Goal: Task Accomplishment & Management: Complete application form

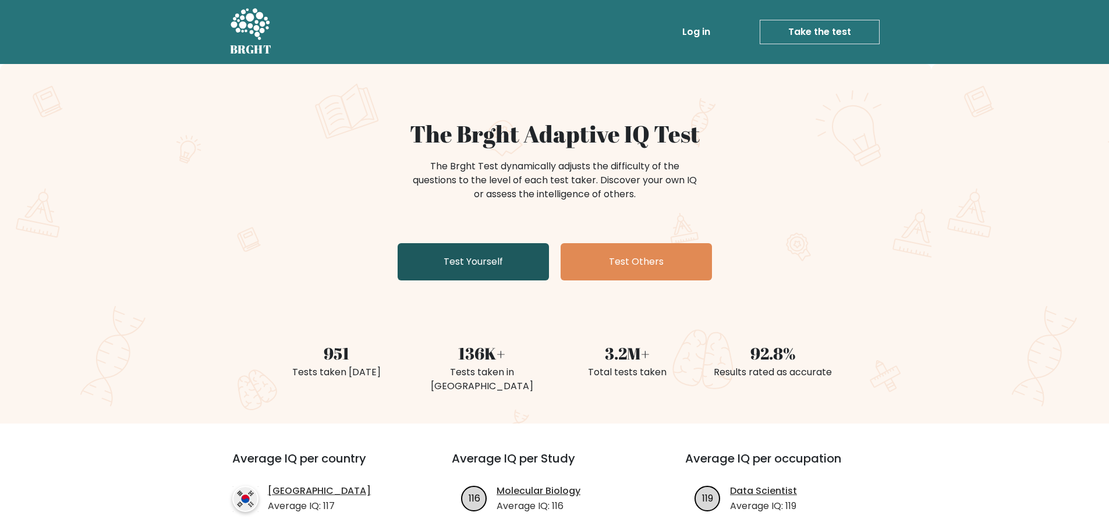
click at [481, 267] on link "Test Yourself" at bounding box center [473, 261] width 151 height 37
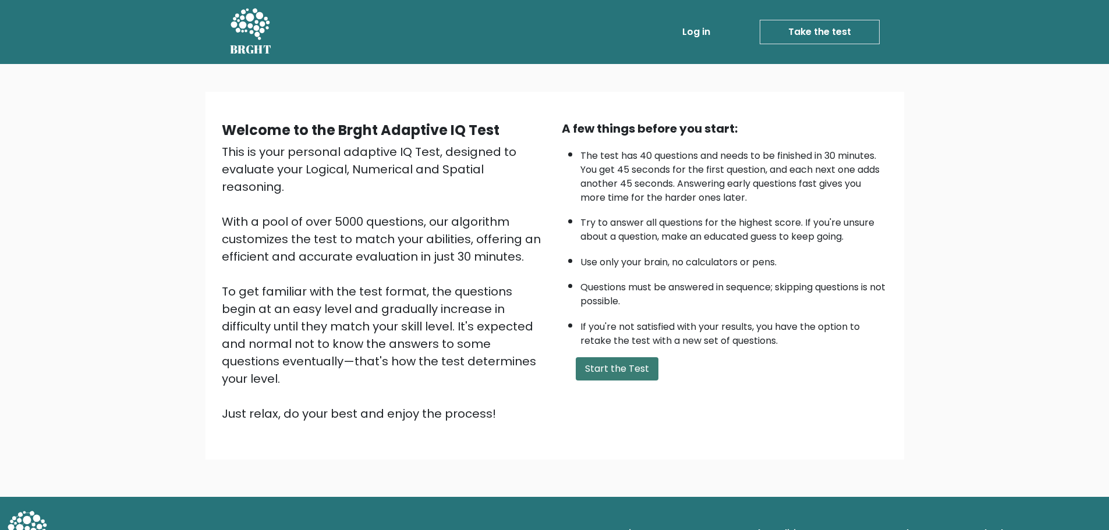
click at [607, 368] on button "Start the Test" at bounding box center [617, 368] width 83 height 23
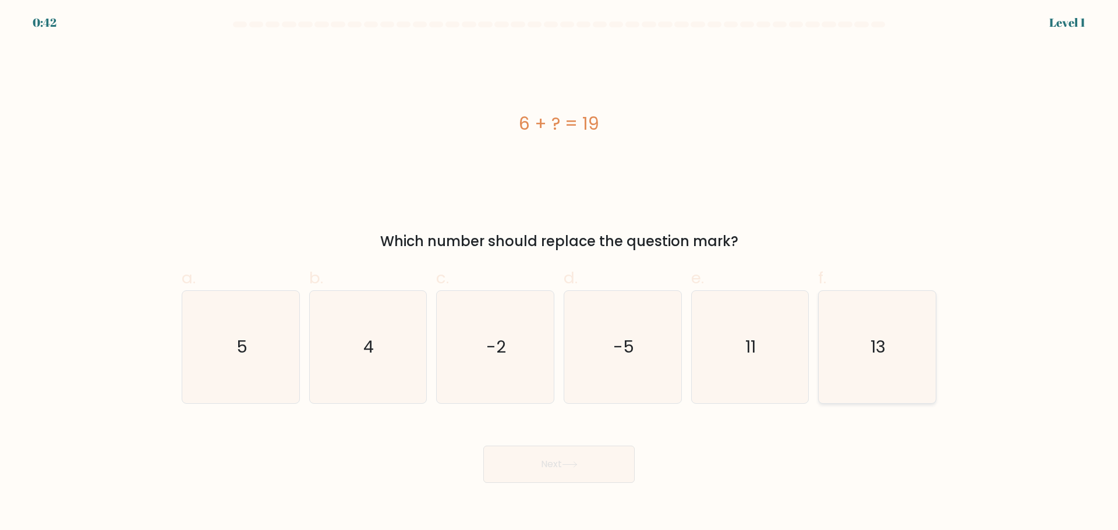
click at [874, 349] on text "13" at bounding box center [878, 346] width 15 height 23
click at [559, 273] on input "f. 13" at bounding box center [559, 269] width 1 height 8
radio input "true"
click at [591, 461] on button "Next" at bounding box center [558, 464] width 151 height 37
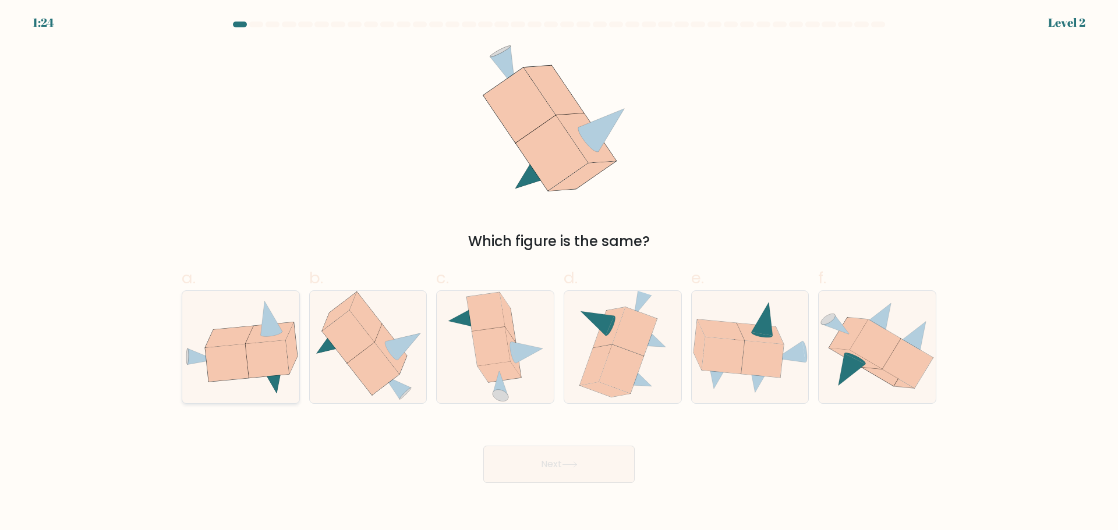
click at [272, 369] on icon at bounding box center [266, 359] width 43 height 37
click at [559, 273] on input "a." at bounding box center [559, 269] width 1 height 8
radio input "true"
click at [559, 475] on button "Next" at bounding box center [558, 464] width 151 height 37
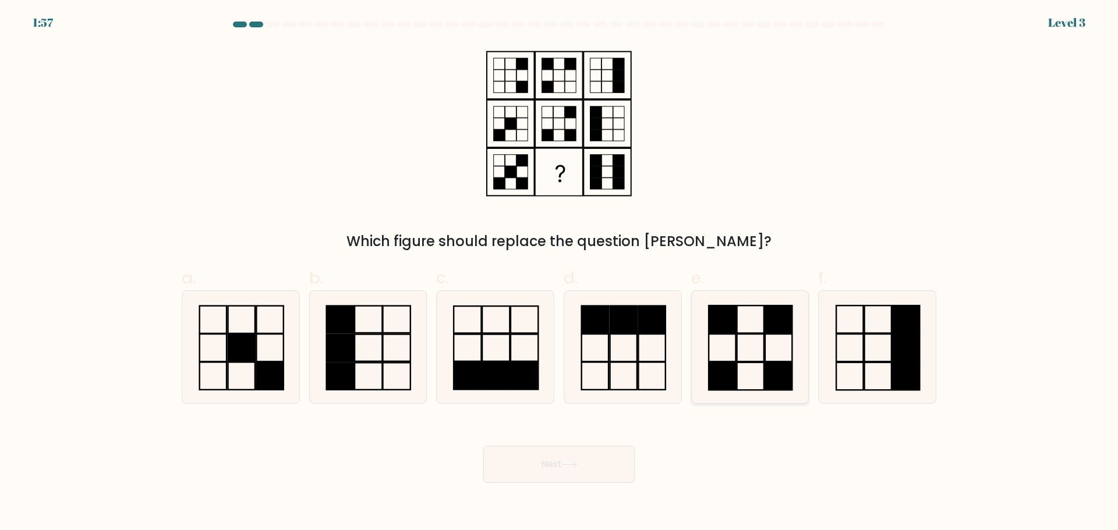
click at [752, 365] on icon at bounding box center [749, 347] width 112 height 112
click at [559, 273] on input "e." at bounding box center [559, 269] width 1 height 8
radio input "true"
click at [540, 459] on button "Next" at bounding box center [558, 464] width 151 height 37
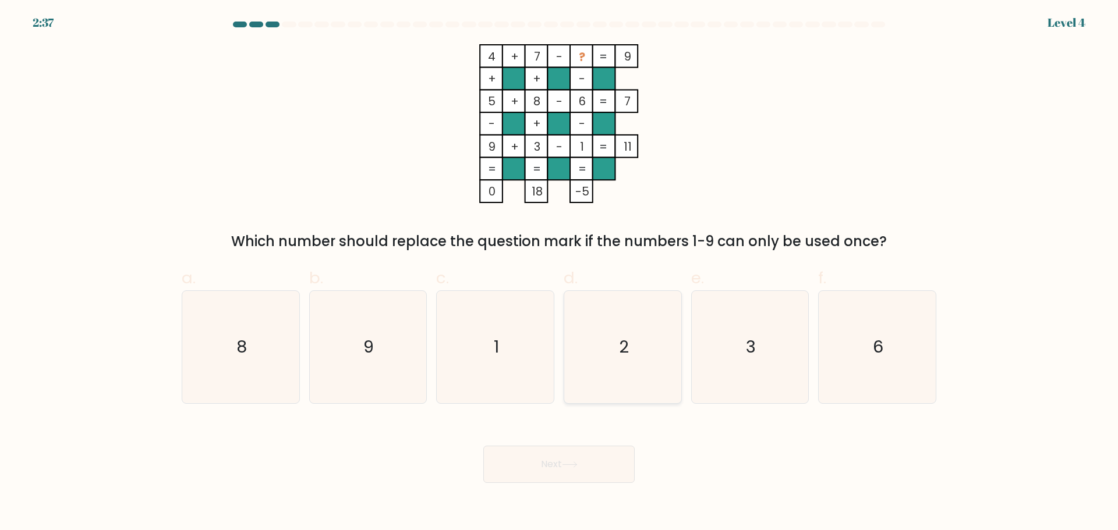
click at [632, 385] on icon "2" at bounding box center [622, 347] width 112 height 112
click at [559, 273] on input "d. 2" at bounding box center [559, 269] width 1 height 8
radio input "true"
click at [592, 454] on button "Next" at bounding box center [558, 464] width 151 height 37
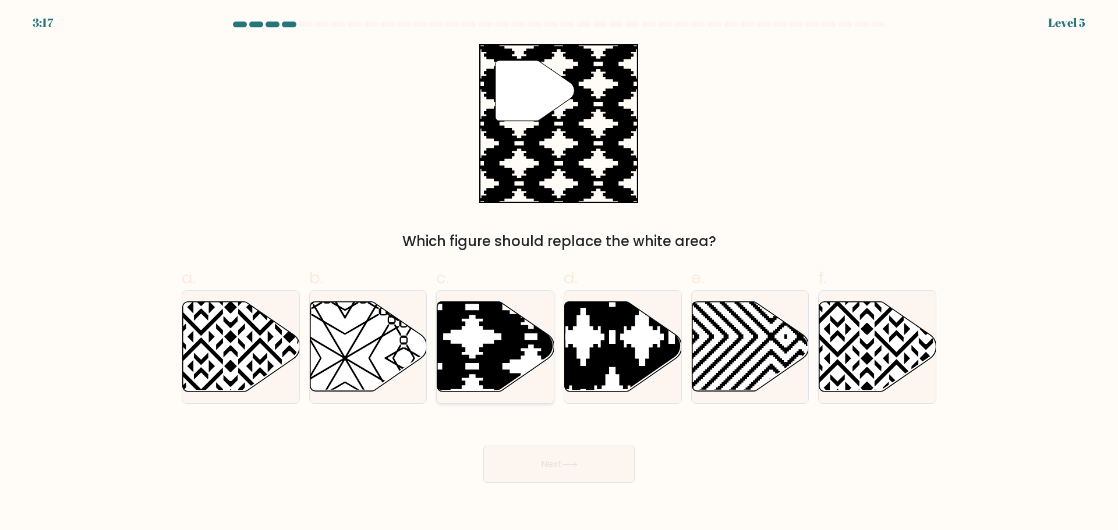
click at [497, 366] on icon at bounding box center [531, 396] width 236 height 236
click at [559, 273] on input "c." at bounding box center [559, 269] width 1 height 8
radio input "true"
click at [537, 475] on button "Next" at bounding box center [558, 464] width 151 height 37
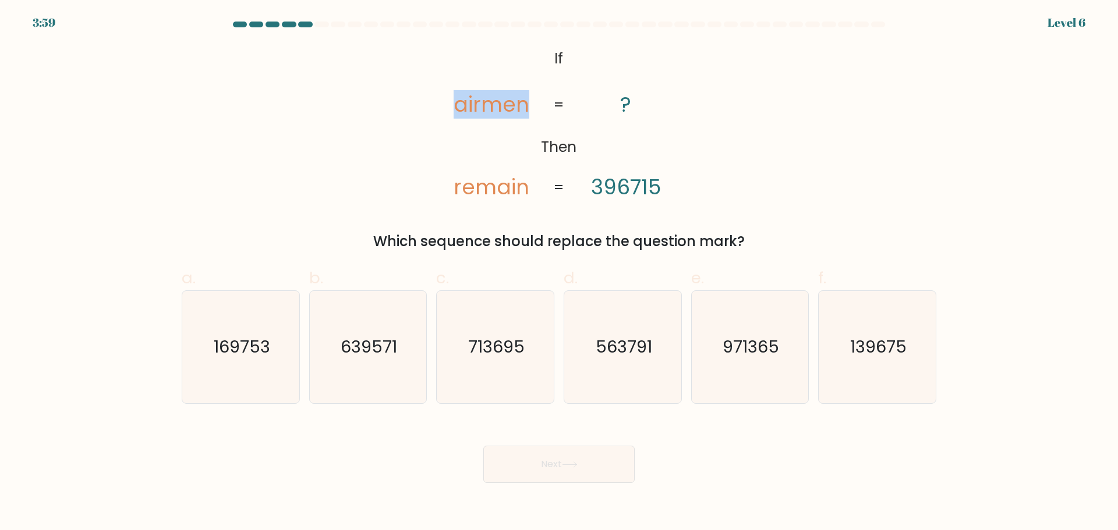
drag, startPoint x: 442, startPoint y: 101, endPoint x: 525, endPoint y: 105, distance: 82.2
click at [525, 105] on icon "@import url('[URL][DOMAIN_NAME]); If Then airmen remain ? 396715 = =" at bounding box center [559, 123] width 258 height 159
click at [525, 105] on tspan "airmen" at bounding box center [492, 105] width 76 height 29
drag, startPoint x: 501, startPoint y: 187, endPoint x: 516, endPoint y: 187, distance: 15.7
click at [516, 187] on tspan "remain" at bounding box center [492, 187] width 76 height 29
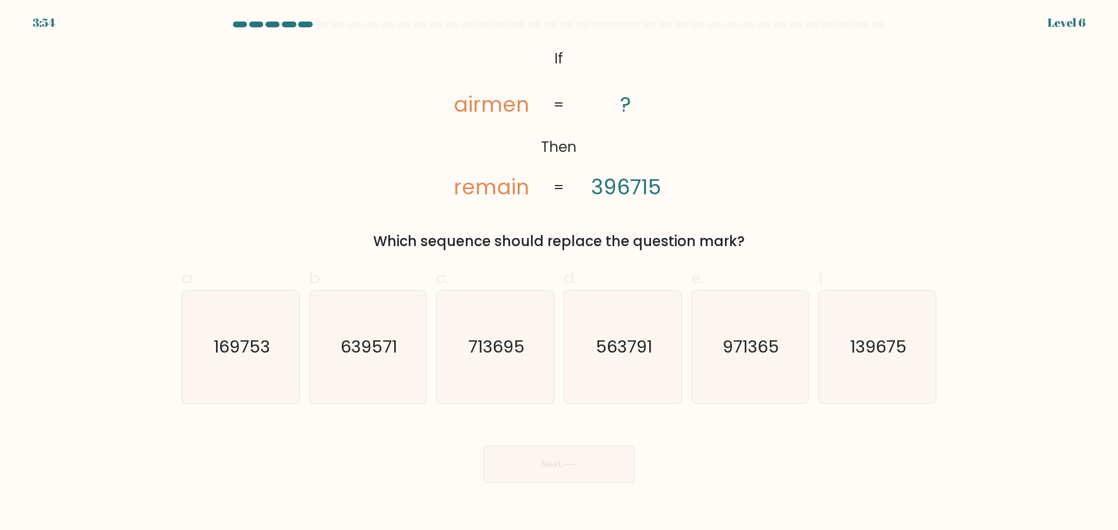
click at [330, 162] on div "@import url('[URL][DOMAIN_NAME]); If Then airmen remain ? 396715 = = Which sequ…" at bounding box center [559, 148] width 769 height 208
click at [491, 359] on icon "713695" at bounding box center [495, 347] width 112 height 112
click at [559, 273] on input "c. 713695" at bounding box center [559, 269] width 1 height 8
radio input "true"
click at [578, 463] on icon at bounding box center [570, 465] width 16 height 6
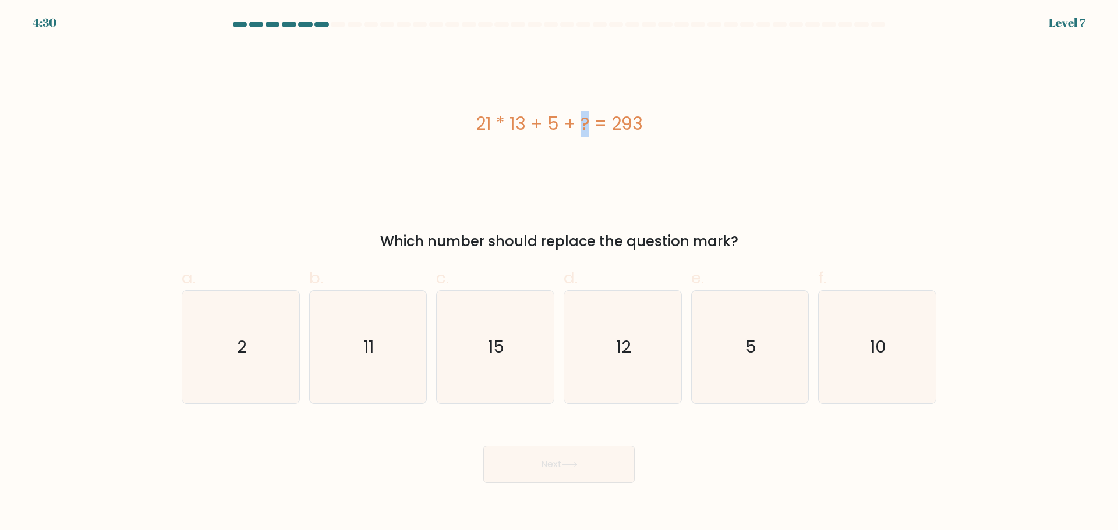
drag, startPoint x: 510, startPoint y: 122, endPoint x: 518, endPoint y: 126, distance: 9.1
click at [518, 126] on div "21 * 13 + 5 + ? = 293" at bounding box center [559, 124] width 755 height 26
drag, startPoint x: 522, startPoint y: 126, endPoint x: 511, endPoint y: 123, distance: 11.3
click at [512, 124] on div "21 * 13 + 5 + ? = 293" at bounding box center [559, 124] width 755 height 26
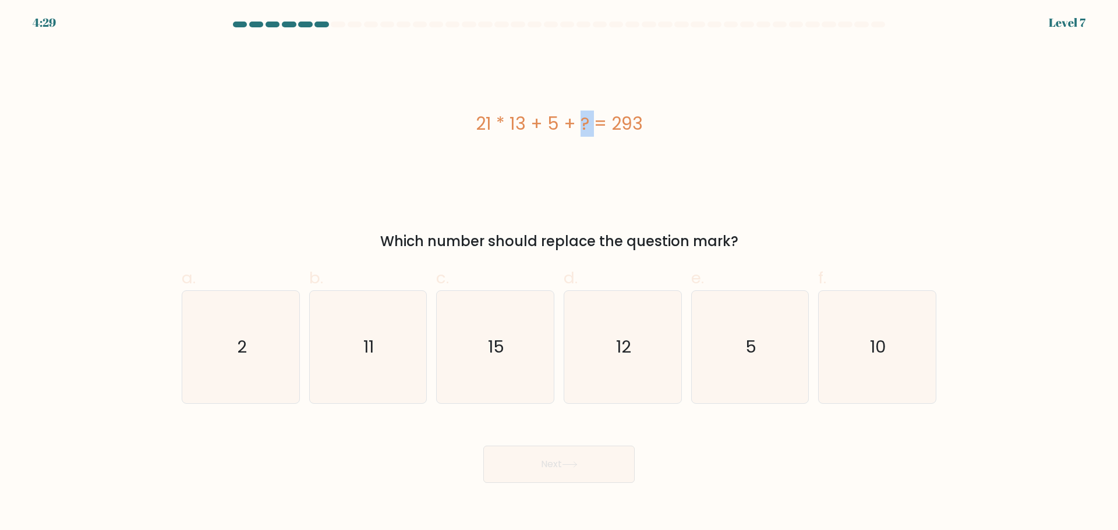
click at [511, 123] on div "21 * 13 + 5 + ? = 293" at bounding box center [559, 124] width 755 height 26
drag, startPoint x: 512, startPoint y: 125, endPoint x: 525, endPoint y: 126, distance: 13.5
click at [525, 126] on div "21 * 13 + 5 + ? = 293" at bounding box center [559, 124] width 755 height 26
drag, startPoint x: 644, startPoint y: 121, endPoint x: 651, endPoint y: 121, distance: 7.6
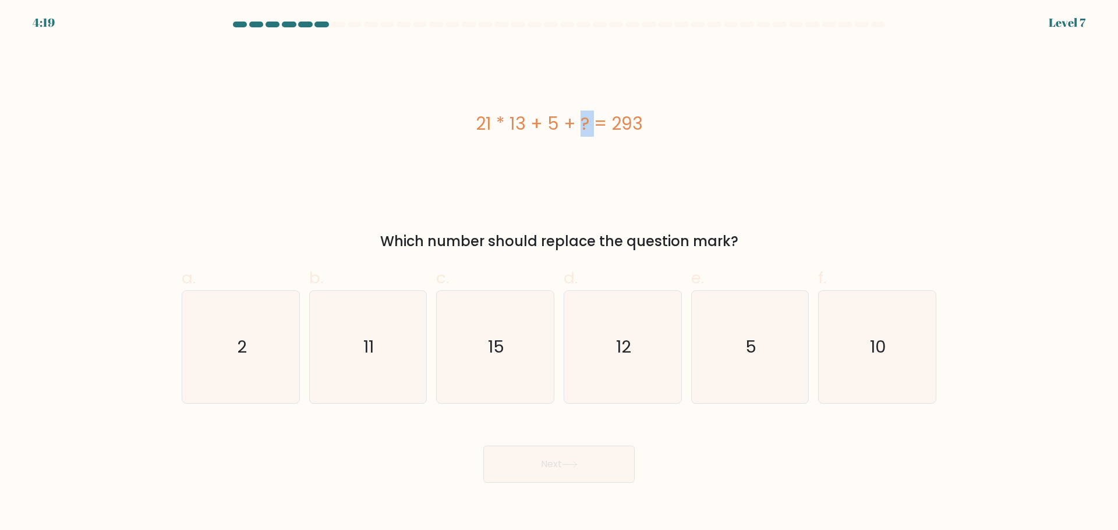
click at [651, 121] on div "21 * 13 + 5 + ? = 293" at bounding box center [559, 124] width 755 height 26
click at [483, 374] on icon "15" at bounding box center [495, 347] width 112 height 112
click at [559, 273] on input "c. 15" at bounding box center [559, 269] width 1 height 8
radio input "true"
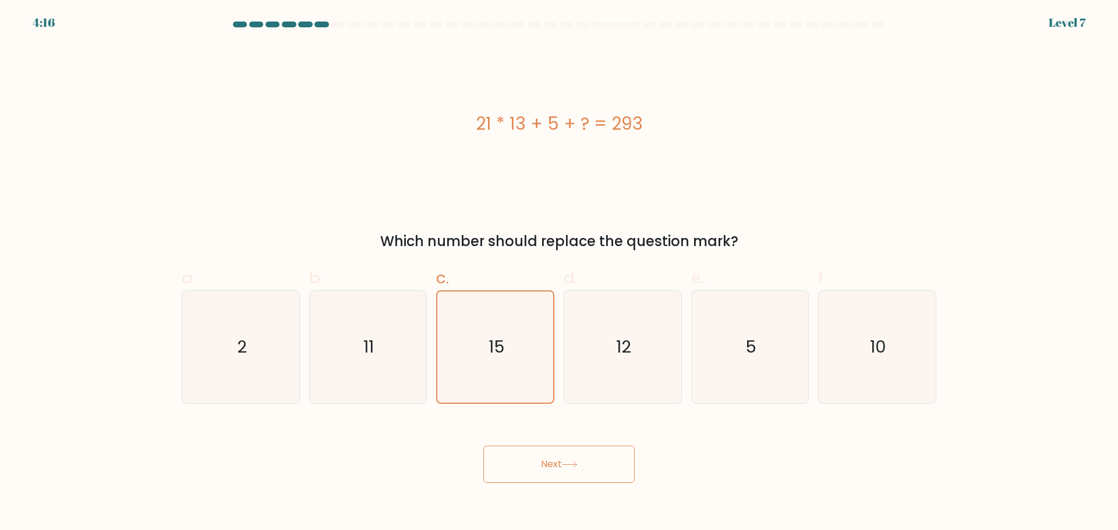
click at [533, 465] on button "Next" at bounding box center [558, 464] width 151 height 37
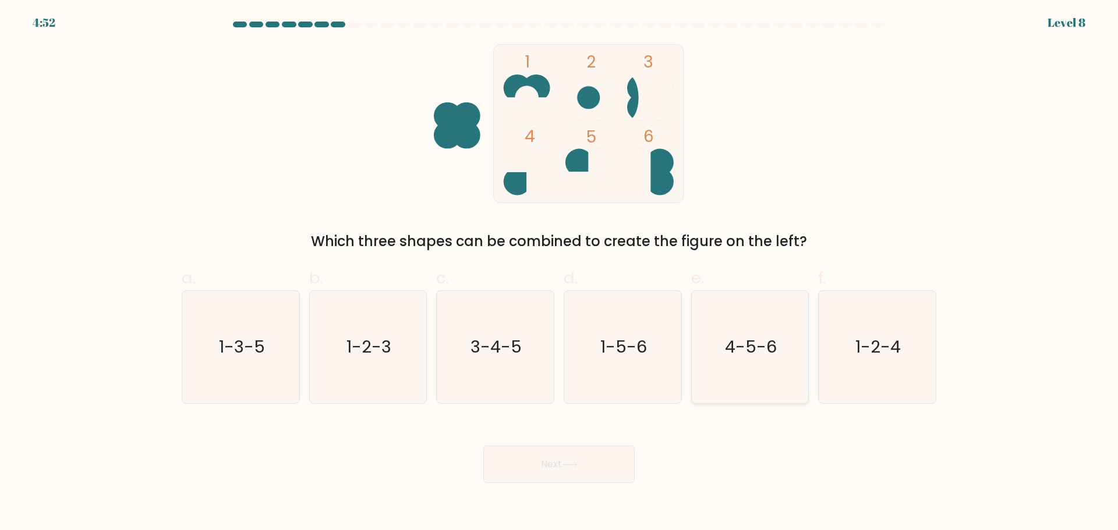
click at [760, 356] on text "4-5-6" at bounding box center [751, 346] width 52 height 23
click at [559, 273] on input "e. 4-5-6" at bounding box center [559, 269] width 1 height 8
radio input "true"
click at [576, 462] on icon at bounding box center [570, 465] width 16 height 6
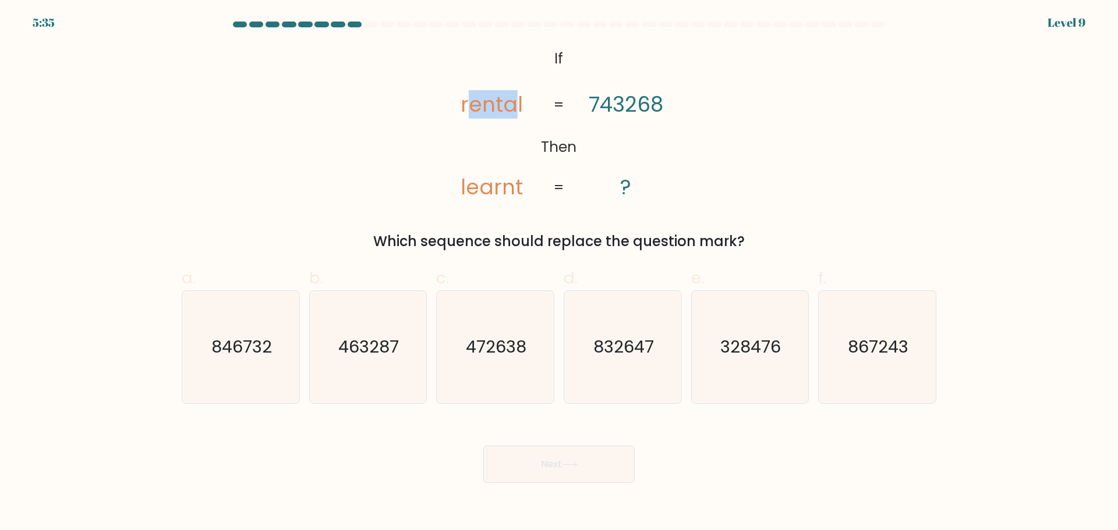
drag, startPoint x: 472, startPoint y: 102, endPoint x: 525, endPoint y: 102, distance: 52.4
click at [522, 102] on icon "@import url('[URL][DOMAIN_NAME]); If Then rental learnt 743268 ? = =" at bounding box center [559, 123] width 258 height 159
click at [525, 102] on icon "@import url('[URL][DOMAIN_NAME]); If Then rental learnt 743268 ? = =" at bounding box center [559, 123] width 258 height 159
click at [520, 101] on tspan "rental" at bounding box center [492, 105] width 62 height 29
click at [473, 106] on tspan "rental" at bounding box center [492, 105] width 62 height 29
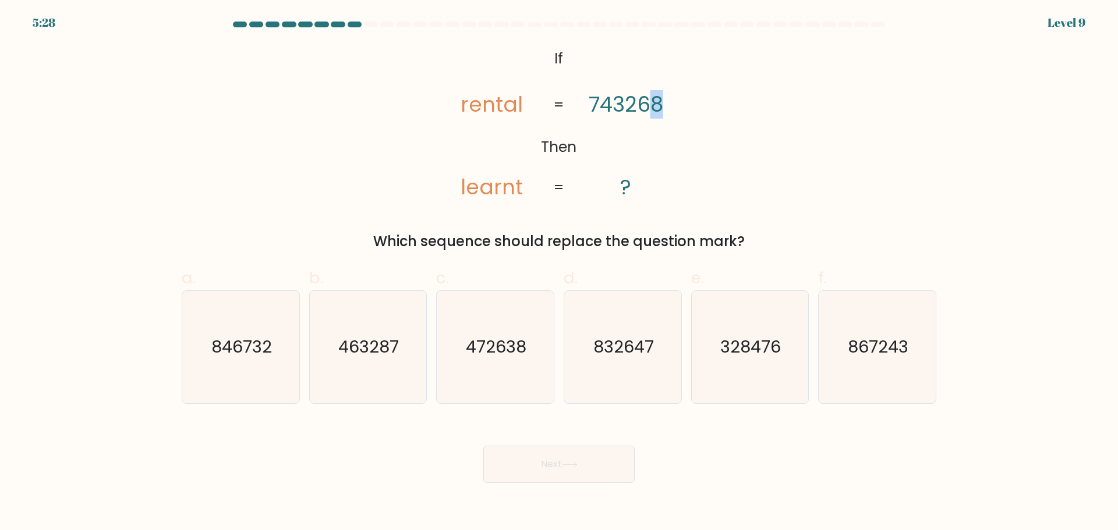
drag, startPoint x: 655, startPoint y: 107, endPoint x: 661, endPoint y: 107, distance: 6.4
click at [661, 107] on tspan "743268" at bounding box center [626, 105] width 75 height 29
drag, startPoint x: 614, startPoint y: 106, endPoint x: 604, endPoint y: 106, distance: 9.9
click at [604, 106] on tspan "743268" at bounding box center [626, 105] width 75 height 29
click at [643, 107] on tspan "743268" at bounding box center [626, 105] width 75 height 29
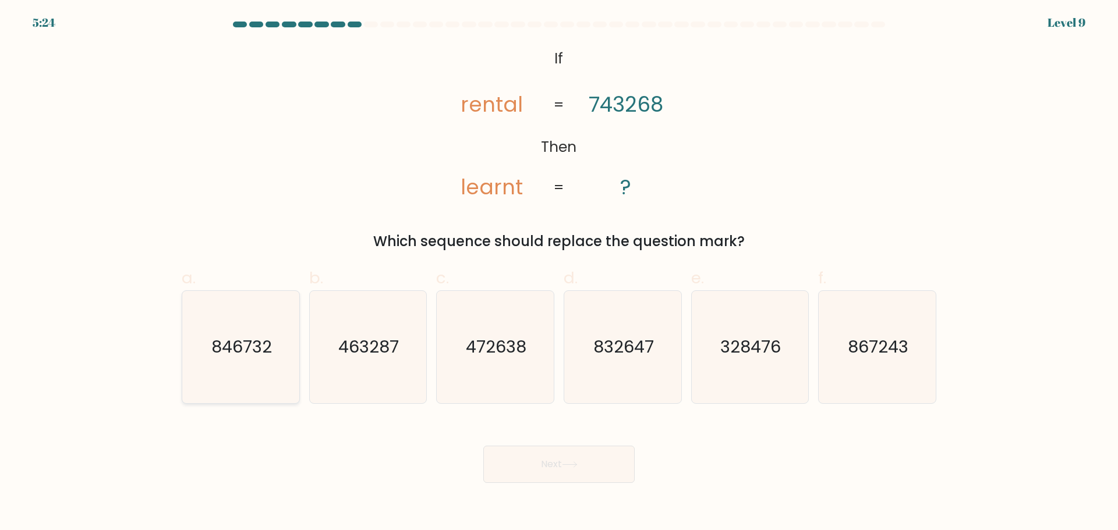
click at [263, 356] on text "846732" at bounding box center [241, 346] width 61 height 23
click at [559, 273] on input "a. 846732" at bounding box center [559, 269] width 1 height 8
radio input "true"
click at [621, 463] on button "Next" at bounding box center [558, 464] width 151 height 37
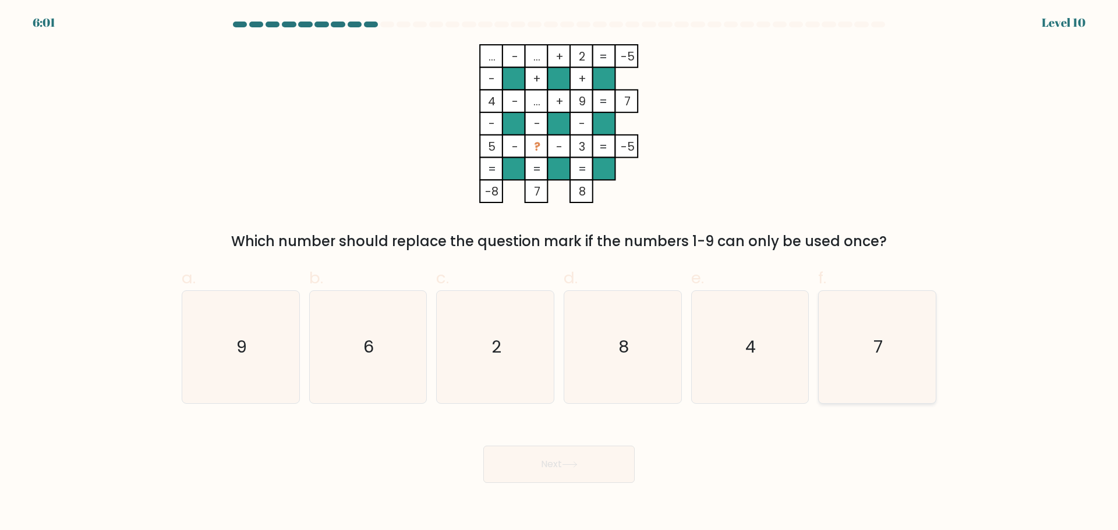
click at [897, 361] on icon "7" at bounding box center [877, 347] width 112 height 112
click at [559, 273] on input "f. 7" at bounding box center [559, 269] width 1 height 8
radio input "true"
click at [529, 467] on button "Next" at bounding box center [558, 464] width 151 height 37
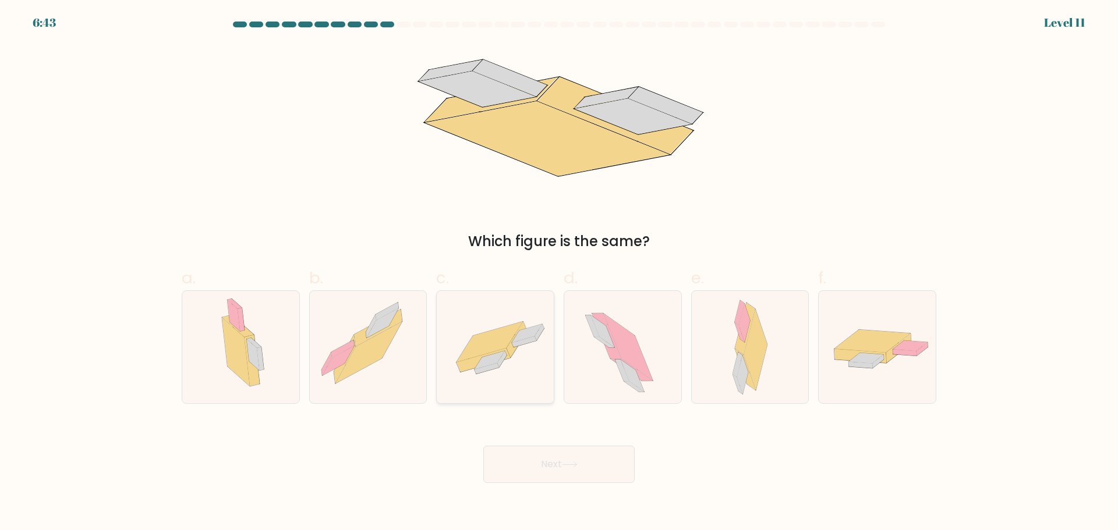
click at [501, 358] on icon at bounding box center [489, 360] width 30 height 19
click at [559, 273] on input "c." at bounding box center [559, 269] width 1 height 8
radio input "true"
click at [560, 481] on button "Next" at bounding box center [558, 464] width 151 height 37
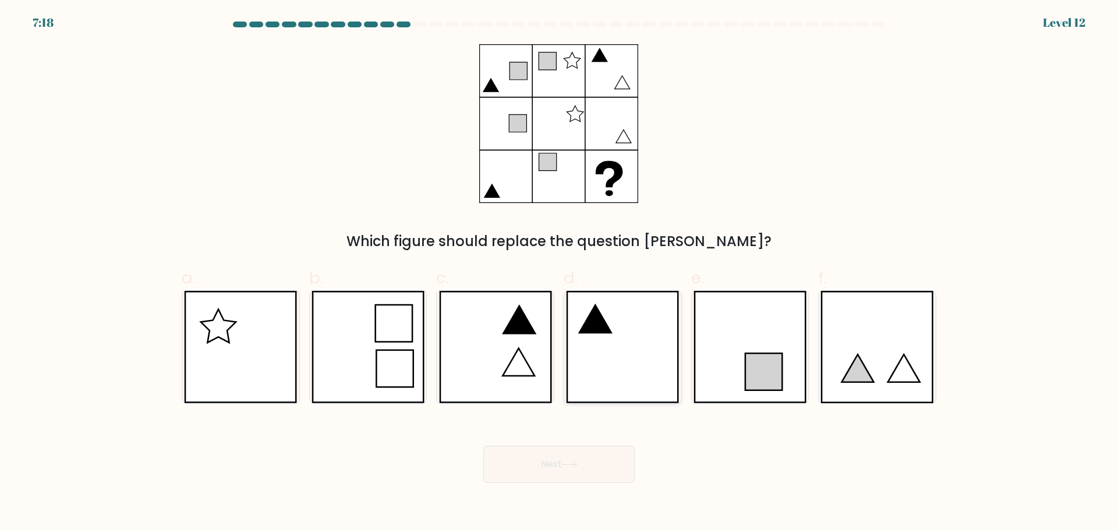
click at [614, 389] on icon at bounding box center [622, 347] width 113 height 112
click at [559, 273] on input "d." at bounding box center [559, 269] width 1 height 8
radio input "true"
click at [583, 470] on button "Next" at bounding box center [558, 464] width 151 height 37
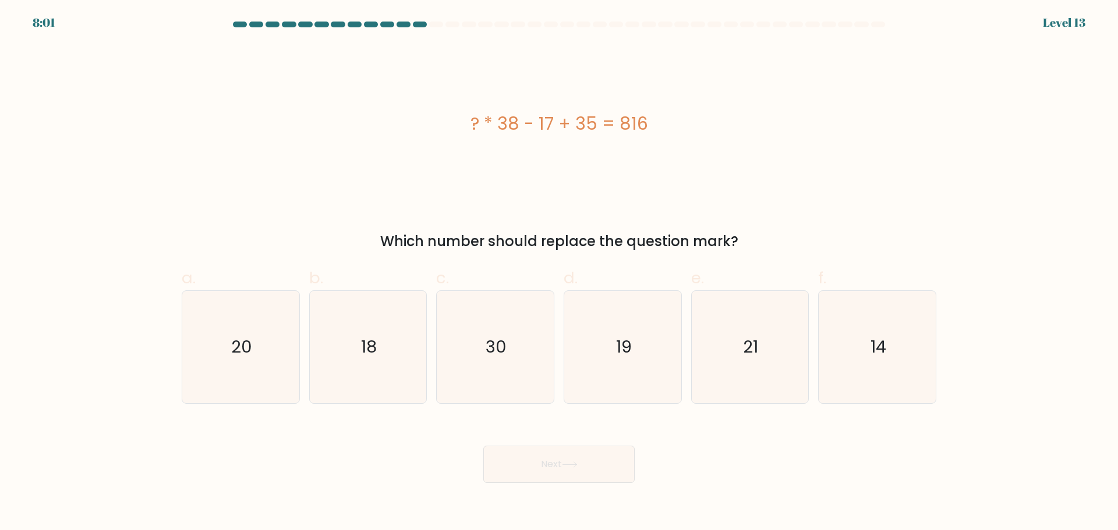
drag, startPoint x: 468, startPoint y: 119, endPoint x: 712, endPoint y: 126, distance: 244.0
click at [709, 127] on div "? * 38 - 17 + 35 = 816" at bounding box center [559, 124] width 755 height 26
click at [712, 126] on div "? * 38 - 17 + 35 = 816" at bounding box center [559, 124] width 755 height 26
drag, startPoint x: 535, startPoint y: 125, endPoint x: 628, endPoint y: 131, distance: 92.8
click at [628, 131] on div "? * 38 - 17 + 35 = 816" at bounding box center [559, 124] width 755 height 26
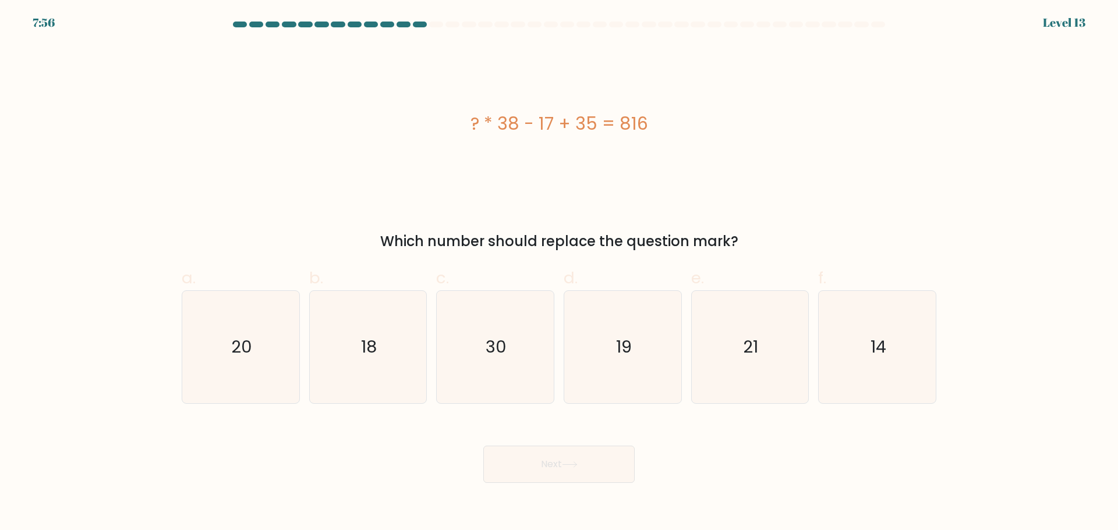
click at [628, 131] on div "? * 38 - 17 + 35 = 816" at bounding box center [559, 124] width 755 height 26
drag, startPoint x: 596, startPoint y: 119, endPoint x: 585, endPoint y: 121, distance: 11.3
click at [585, 121] on div "? * 38 - 17 + 35 = 816" at bounding box center [559, 124] width 755 height 26
drag, startPoint x: 572, startPoint y: 123, endPoint x: 589, endPoint y: 123, distance: 16.9
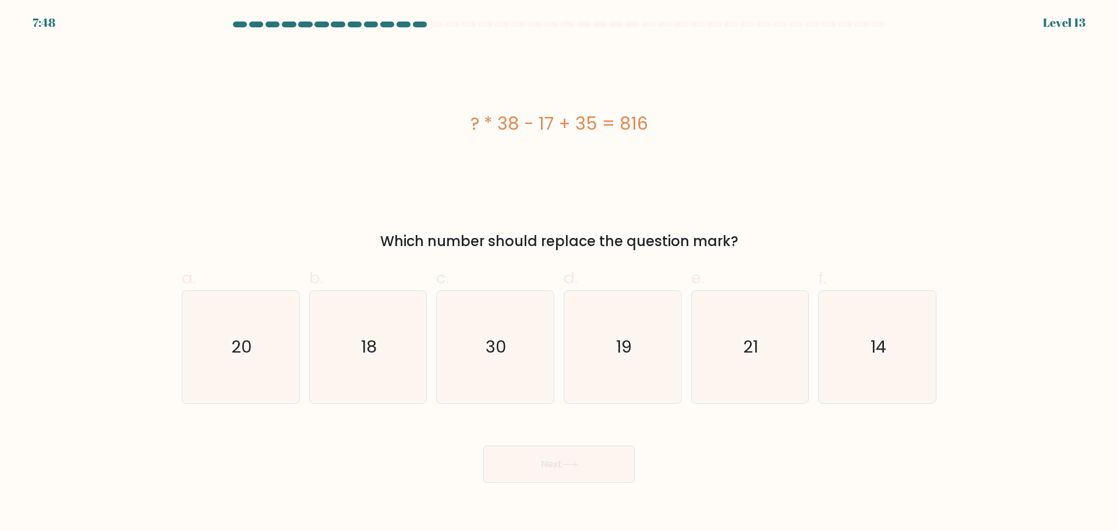
click at [589, 123] on div "? * 38 - 17 + 35 = 816" at bounding box center [559, 124] width 755 height 26
click at [591, 122] on div "? * 38 - 17 + 35 = 816" at bounding box center [559, 124] width 755 height 26
drag, startPoint x: 628, startPoint y: 125, endPoint x: 658, endPoint y: 123, distance: 30.3
click at [658, 123] on div "? * 38 - 17 + 35 = 816" at bounding box center [559, 124] width 755 height 26
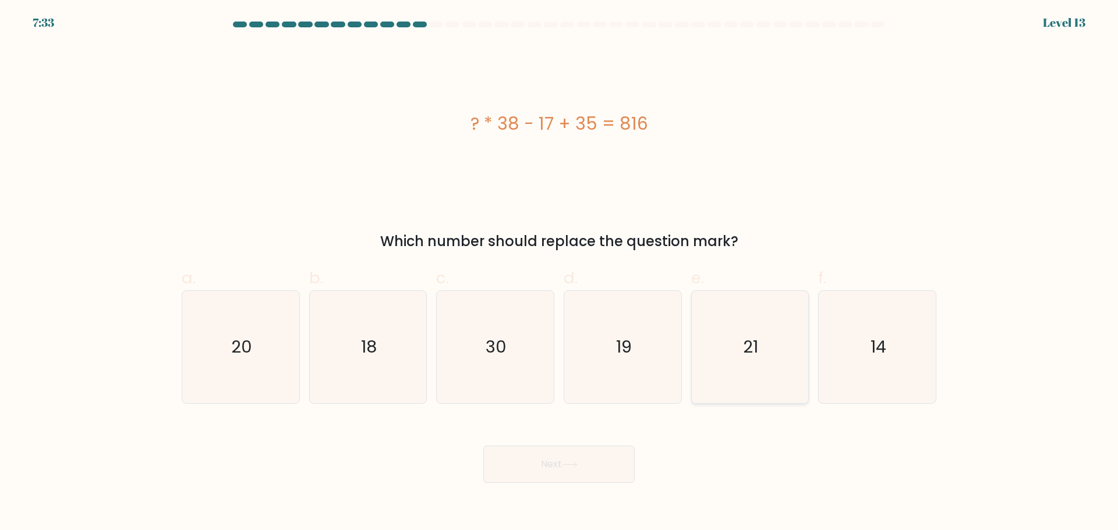
click at [725, 371] on icon "21" at bounding box center [749, 347] width 112 height 112
click at [559, 273] on input "e. 21" at bounding box center [559, 269] width 1 height 8
radio input "true"
click at [587, 458] on button "Next" at bounding box center [558, 464] width 151 height 37
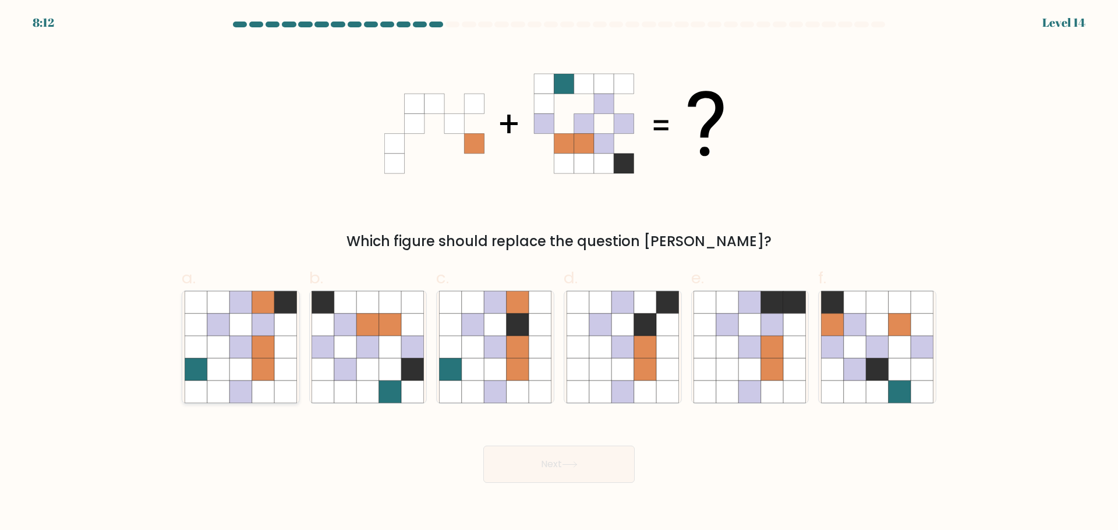
click at [274, 373] on icon at bounding box center [285, 369] width 22 height 22
click at [559, 273] on input "a." at bounding box center [559, 269] width 1 height 8
radio input "true"
click at [538, 472] on button "Next" at bounding box center [558, 464] width 151 height 37
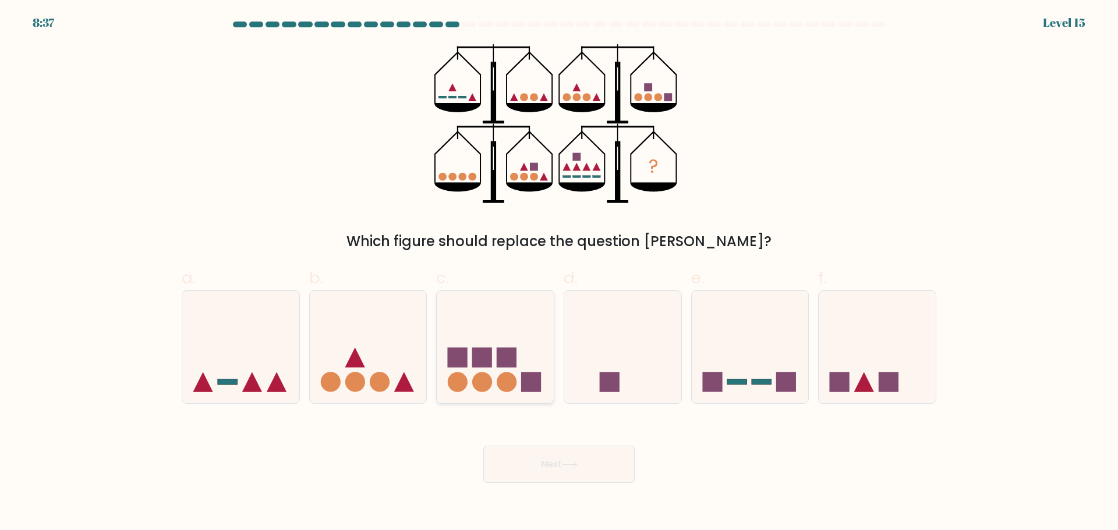
click at [518, 353] on icon at bounding box center [495, 347] width 117 height 97
click at [559, 273] on input "c." at bounding box center [559, 269] width 1 height 8
radio input "true"
click at [572, 464] on icon at bounding box center [570, 465] width 16 height 6
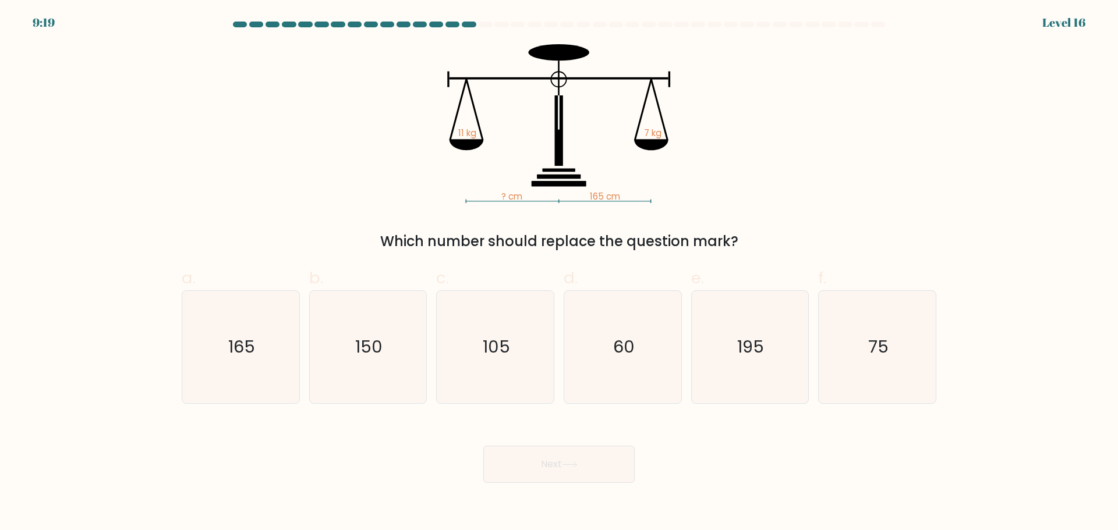
drag, startPoint x: 454, startPoint y: 131, endPoint x: 540, endPoint y: 183, distance: 101.3
click at [537, 182] on icon "? cm 165 cm 11 kg 7 kg" at bounding box center [558, 123] width 349 height 159
click at [542, 184] on icon at bounding box center [559, 183] width 55 height 5
drag, startPoint x: 587, startPoint y: 198, endPoint x: 644, endPoint y: 200, distance: 56.5
click at [644, 200] on icon "? cm 165 cm 11 kg 7 kg" at bounding box center [558, 123] width 349 height 159
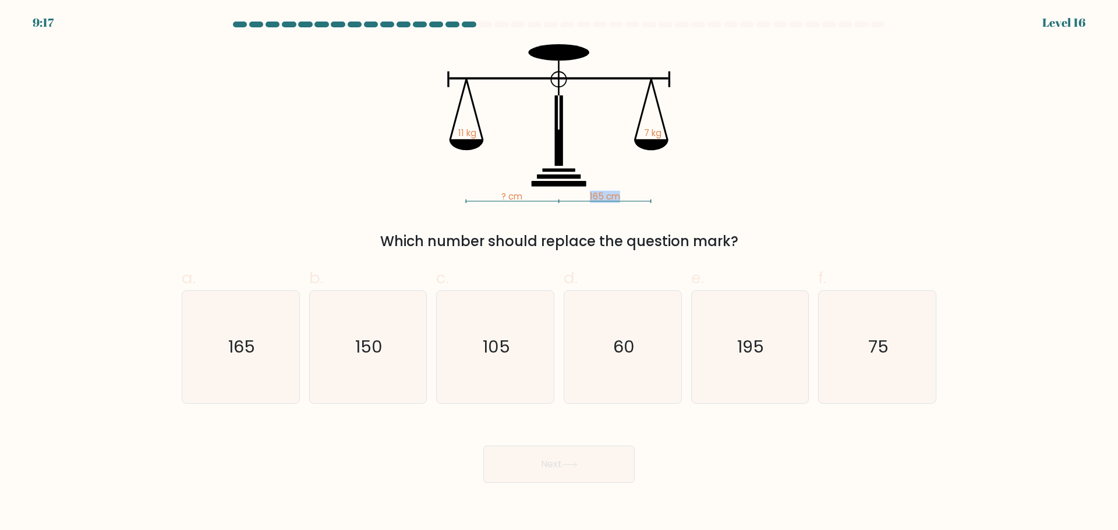
click at [644, 200] on icon "? cm 165 cm 11 kg 7 kg" at bounding box center [558, 123] width 349 height 159
drag, startPoint x: 587, startPoint y: 203, endPoint x: 631, endPoint y: 200, distance: 43.8
click at [630, 200] on icon "? cm 165 cm 11 kg 7 kg" at bounding box center [558, 123] width 349 height 159
click at [631, 200] on icon "? cm 165 cm 11 kg 7 kg" at bounding box center [558, 123] width 349 height 159
drag, startPoint x: 657, startPoint y: 134, endPoint x: 640, endPoint y: 209, distance: 76.3
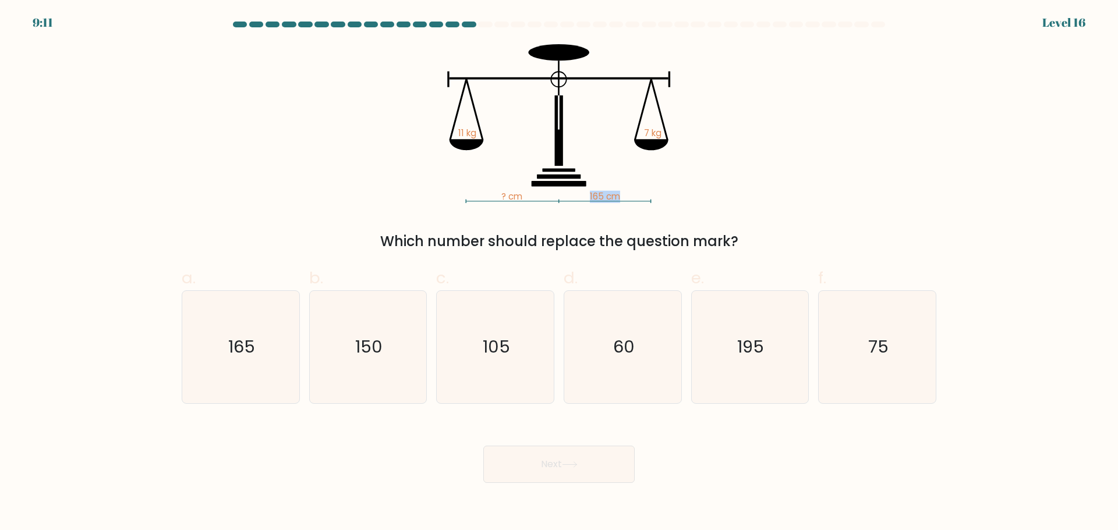
click at [643, 209] on div "? cm 165 cm 11 kg 7 kg Which number should replace the question mark?" at bounding box center [559, 148] width 769 height 208
click at [617, 199] on tspan "165 cm" at bounding box center [605, 197] width 30 height 12
drag, startPoint x: 619, startPoint y: 198, endPoint x: 614, endPoint y: 193, distance: 7.0
click at [615, 193] on tspan "165 cm" at bounding box center [605, 197] width 30 height 12
click at [614, 193] on tspan "165 cm" at bounding box center [605, 197] width 30 height 12
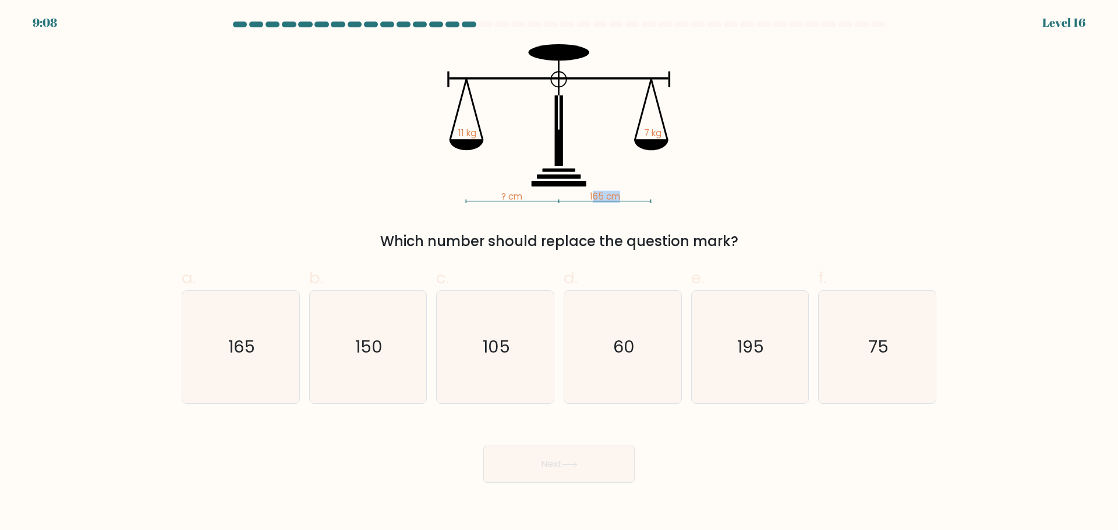
drag, startPoint x: 593, startPoint y: 196, endPoint x: 637, endPoint y: 196, distance: 43.7
click at [637, 196] on icon "? cm 165 cm 11 kg 7 kg" at bounding box center [558, 123] width 349 height 159
click at [638, 196] on icon "? cm 165 cm 11 kg 7 kg" at bounding box center [558, 123] width 349 height 159
click at [481, 346] on icon "105" at bounding box center [495, 347] width 112 height 112
click at [559, 273] on input "c. 105" at bounding box center [559, 269] width 1 height 8
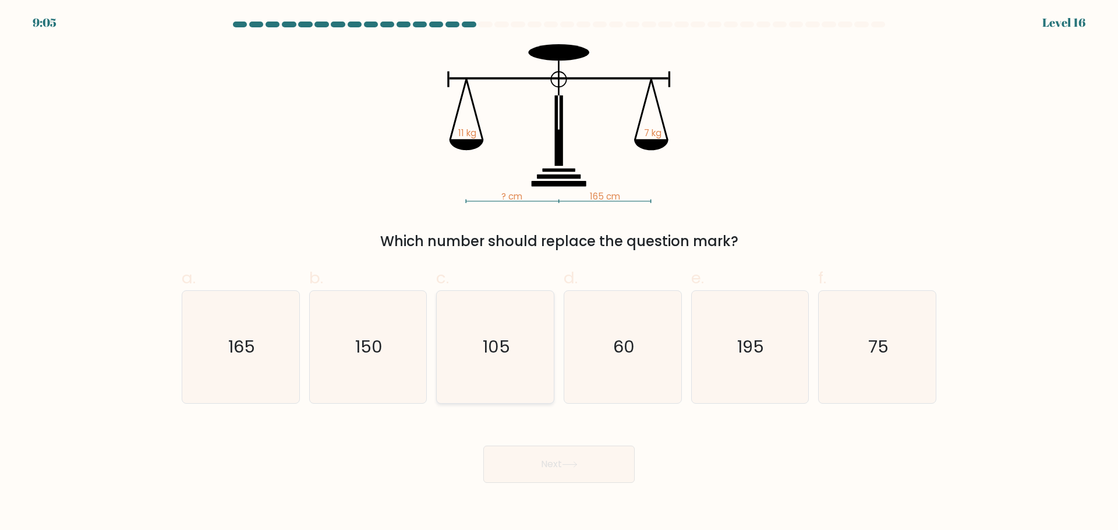
radio input "true"
click at [528, 465] on button "Next" at bounding box center [558, 464] width 151 height 37
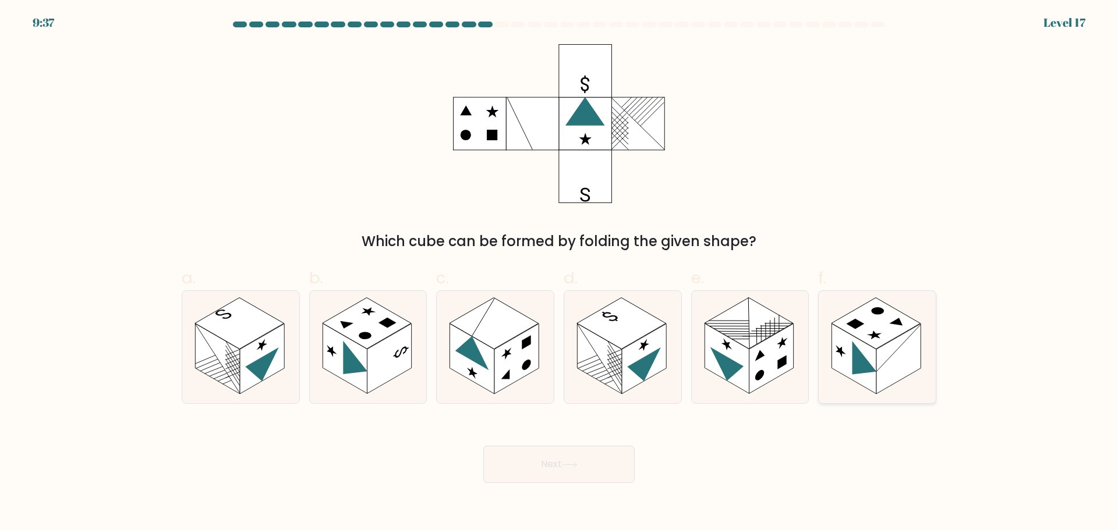
click at [907, 360] on rect at bounding box center [898, 359] width 44 height 70
click at [559, 273] on input "f." at bounding box center [559, 269] width 1 height 8
radio input "true"
click at [257, 361] on icon at bounding box center [261, 370] width 33 height 44
click at [559, 273] on input "a." at bounding box center [559, 269] width 1 height 8
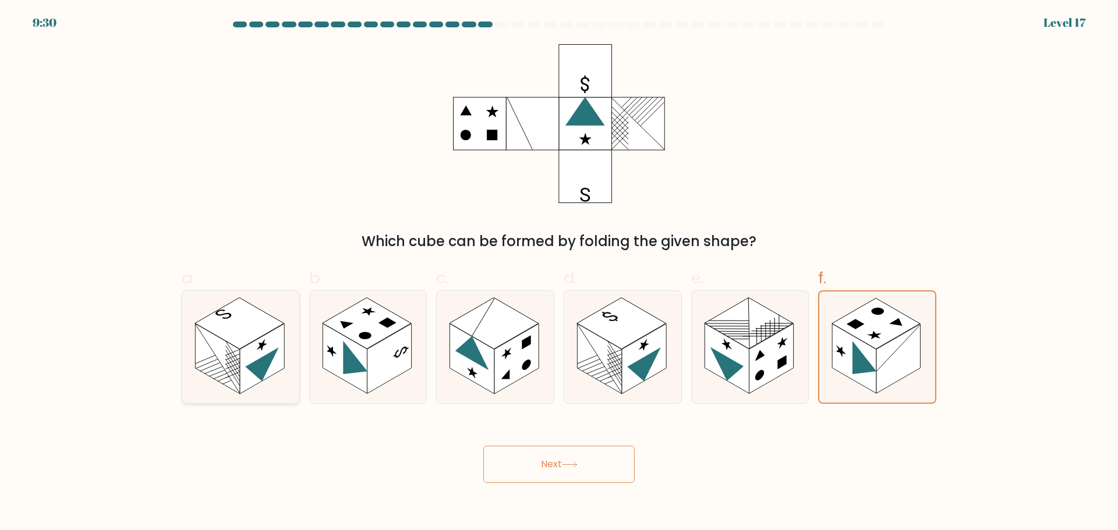
radio input "true"
click at [568, 474] on button "Next" at bounding box center [558, 464] width 151 height 37
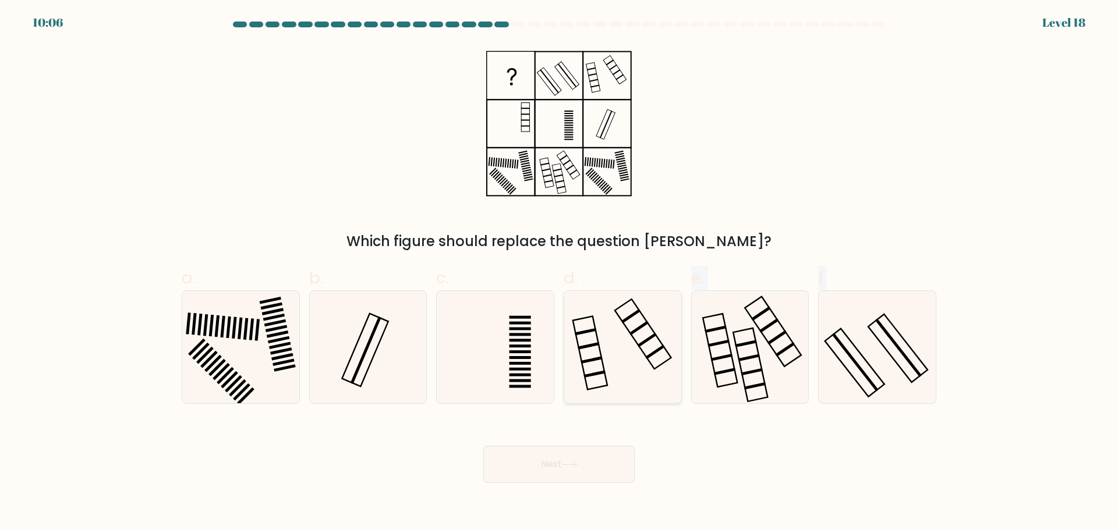
drag, startPoint x: 878, startPoint y: 359, endPoint x: 610, endPoint y: 367, distance: 267.9
click at [608, 376] on div "a. b." at bounding box center [559, 330] width 764 height 147
click at [610, 367] on icon at bounding box center [622, 347] width 112 height 112
click at [559, 273] on input "d." at bounding box center [559, 269] width 1 height 8
radio input "true"
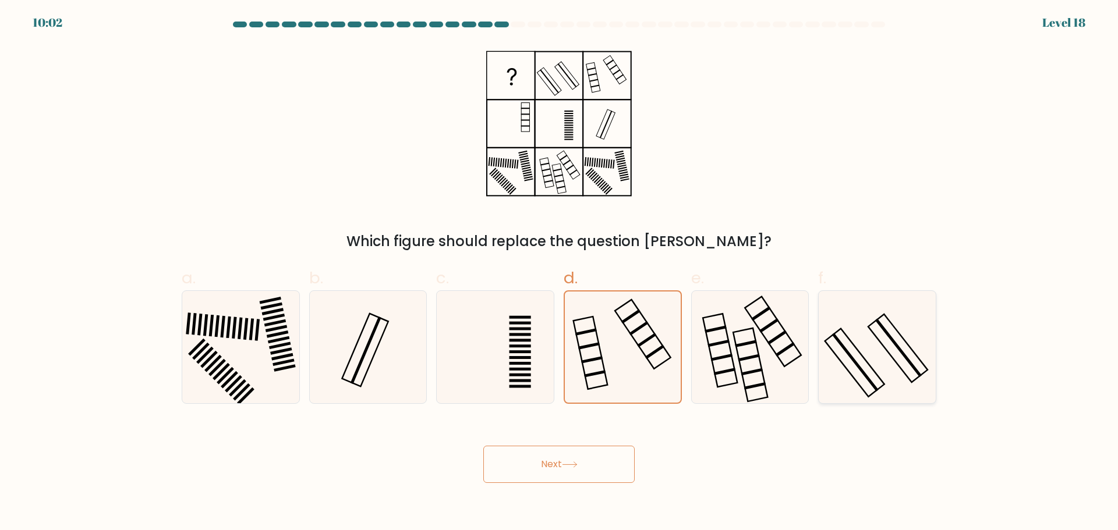
click at [894, 339] on icon at bounding box center [877, 347] width 112 height 112
click at [559, 273] on input "f." at bounding box center [559, 269] width 1 height 8
radio input "true"
click at [551, 468] on button "Next" at bounding box center [558, 464] width 151 height 37
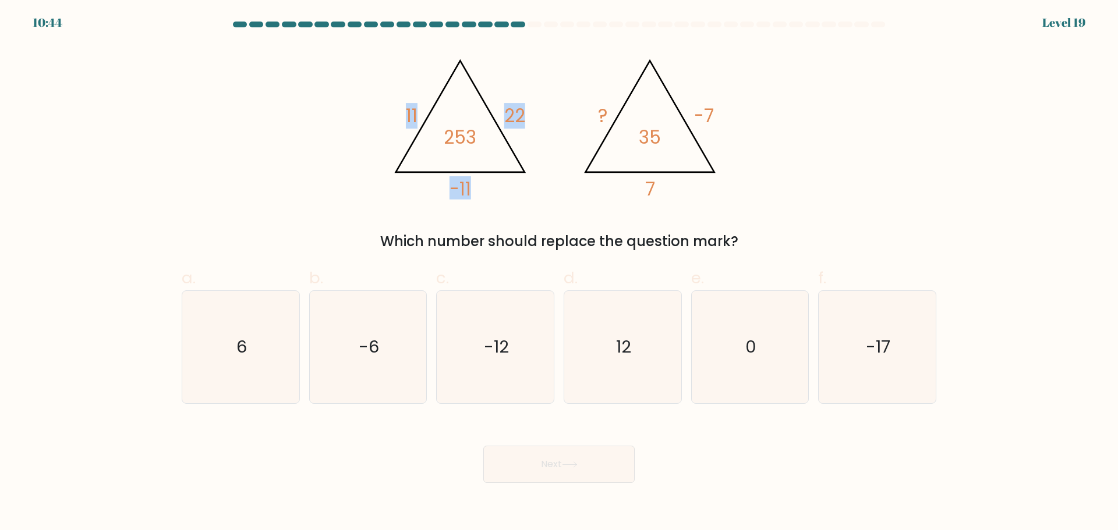
drag, startPoint x: 400, startPoint y: 108, endPoint x: 445, endPoint y: 119, distance: 46.0
click at [445, 119] on icon "@import url('[URL][DOMAIN_NAME]); 11 22 -11 253 @import url('[URL][DOMAIN_NAME]…" at bounding box center [558, 123] width 349 height 159
click at [510, 118] on tspan "22" at bounding box center [514, 116] width 21 height 26
click at [505, 114] on tspan "22" at bounding box center [514, 116] width 21 height 26
drag, startPoint x: 539, startPoint y: 114, endPoint x: 513, endPoint y: 112, distance: 26.3
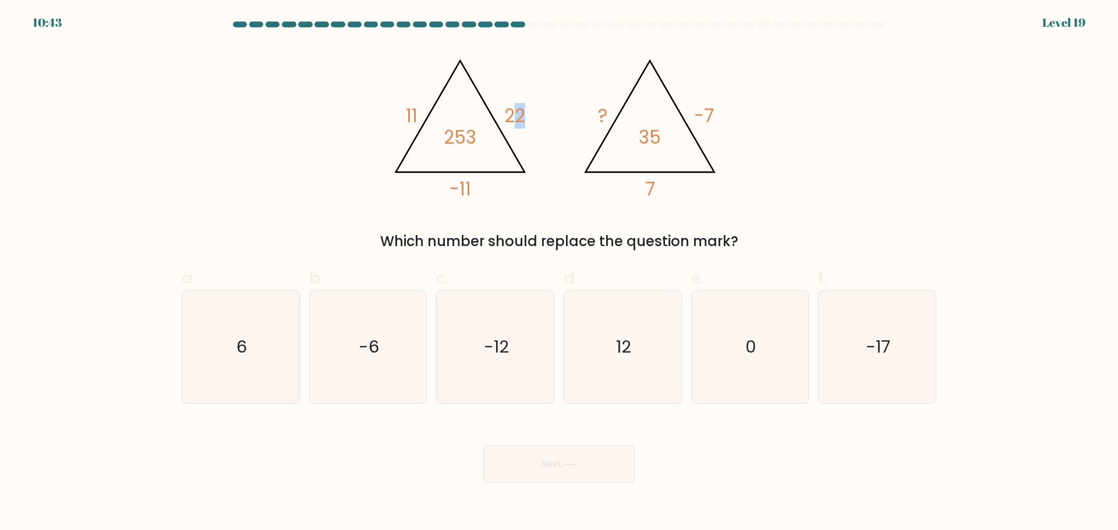
click at [513, 112] on icon "@import url('[URL][DOMAIN_NAME]); 11 22 -11 253 @import url('[URL][DOMAIN_NAME]…" at bounding box center [558, 123] width 349 height 159
click at [513, 112] on tspan "22" at bounding box center [514, 116] width 21 height 26
drag, startPoint x: 406, startPoint y: 102, endPoint x: 422, endPoint y: 109, distance: 17.2
click at [422, 109] on icon "@import url('[URL][DOMAIN_NAME]); 11 22 -11 253 @import url('[URL][DOMAIN_NAME]…" at bounding box center [558, 123] width 349 height 159
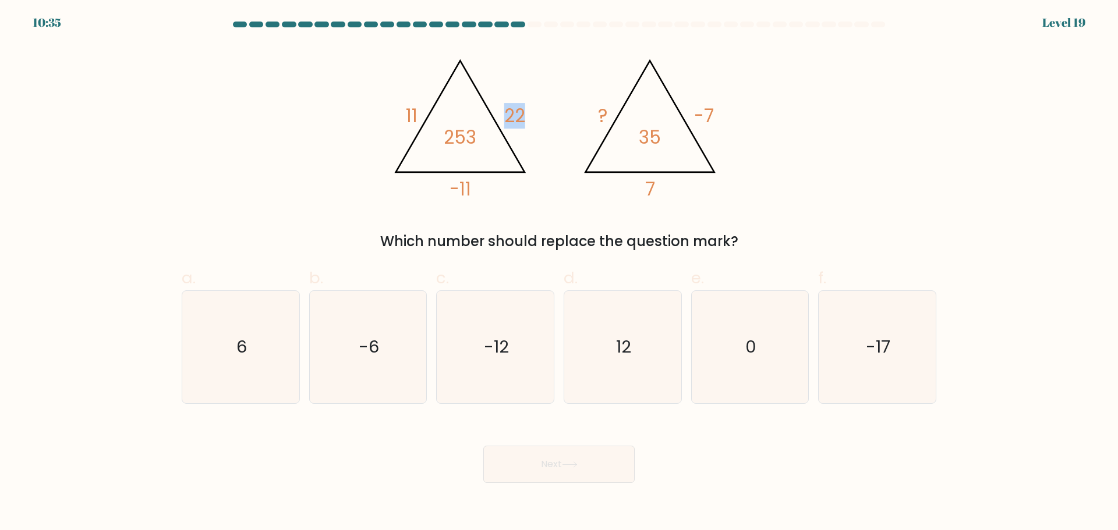
drag, startPoint x: 509, startPoint y: 109, endPoint x: 526, endPoint y: 111, distance: 16.9
click at [526, 111] on icon "@import url('[URL][DOMAIN_NAME]); 11 22 -11 253 @import url('[URL][DOMAIN_NAME]…" at bounding box center [558, 123] width 349 height 159
drag, startPoint x: 526, startPoint y: 111, endPoint x: 499, endPoint y: 108, distance: 27.5
click at [501, 109] on icon "@import url('[URL][DOMAIN_NAME]); 11 22 -11 253 @import url('[URL][DOMAIN_NAME]…" at bounding box center [558, 123] width 349 height 159
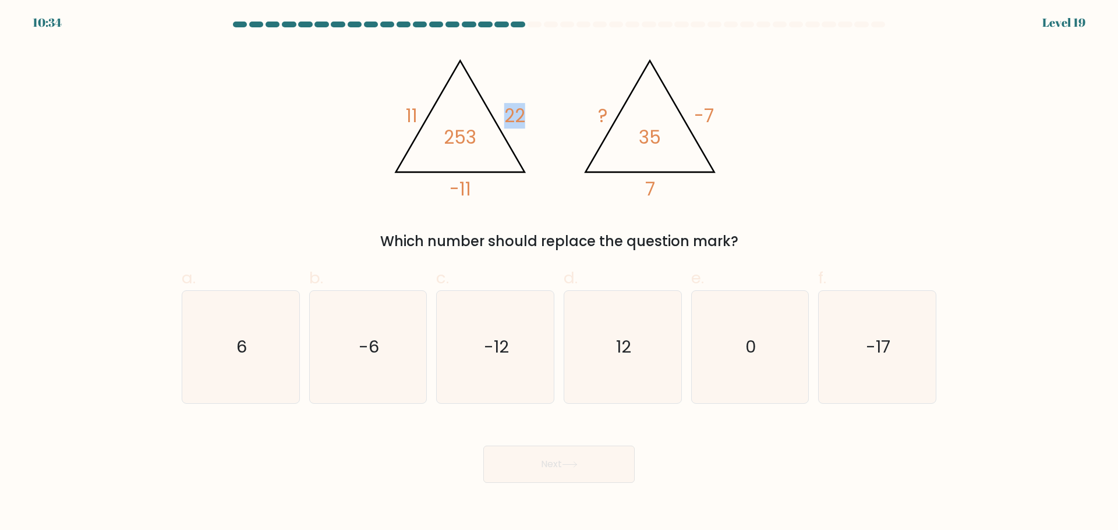
click at [499, 108] on icon "@import url('[URL][DOMAIN_NAME]); 11 22 -11 253 @import url('[URL][DOMAIN_NAME]…" at bounding box center [558, 123] width 349 height 159
drag, startPoint x: 402, startPoint y: 111, endPoint x: 420, endPoint y: 111, distance: 18.6
click at [420, 111] on icon "@import url('[URL][DOMAIN_NAME]); 11 22 -11 253 @import url('[URL][DOMAIN_NAME]…" at bounding box center [558, 123] width 349 height 159
drag, startPoint x: 505, startPoint y: 114, endPoint x: 529, endPoint y: 114, distance: 23.9
click at [529, 114] on icon "@import url('[URL][DOMAIN_NAME]); 11 22 -11 253 @import url('[URL][DOMAIN_NAME]…" at bounding box center [558, 123] width 349 height 159
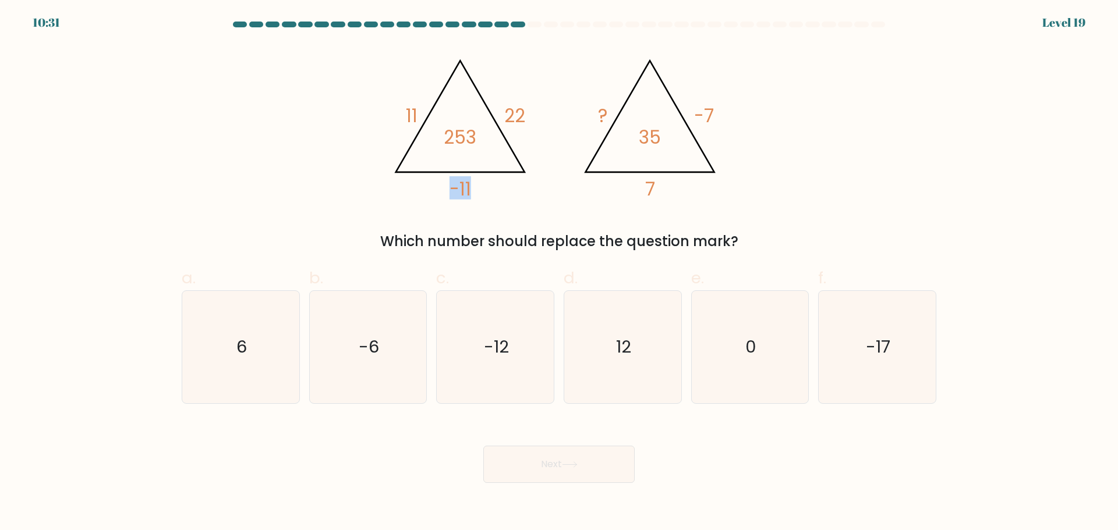
drag, startPoint x: 441, startPoint y: 185, endPoint x: 504, endPoint y: 186, distance: 62.9
click at [504, 186] on icon "@import url('[URL][DOMAIN_NAME]); 11 22 -11 253 @import url('[URL][DOMAIN_NAME]…" at bounding box center [558, 123] width 349 height 159
click at [602, 113] on icon "@import url('[URL][DOMAIN_NAME]); 11 22 -11 253 @import url('[URL][DOMAIN_NAME]…" at bounding box center [558, 123] width 349 height 159
drag, startPoint x: 682, startPoint y: 111, endPoint x: 707, endPoint y: 111, distance: 25.0
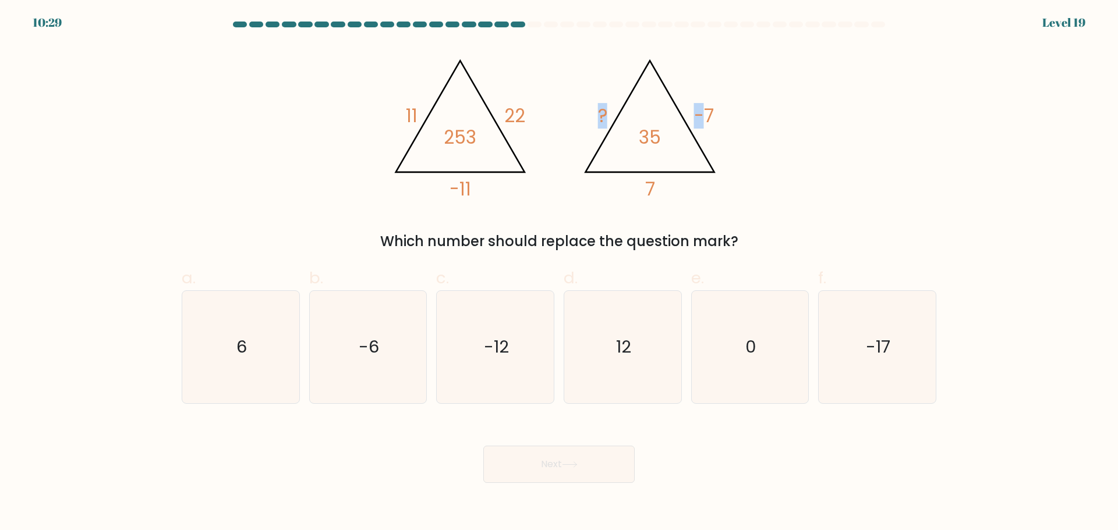
click at [707, 111] on icon "@import url('[URL][DOMAIN_NAME]); ? -7 7 35" at bounding box center [650, 126] width 150 height 154
click at [707, 111] on tspan "-7" at bounding box center [704, 116] width 20 height 26
drag, startPoint x: 723, startPoint y: 112, endPoint x: 693, endPoint y: 112, distance: 29.7
click at [693, 112] on icon "@import url('[URL][DOMAIN_NAME]); 11 22 -11 253 @import url('[URL][DOMAIN_NAME]…" at bounding box center [558, 123] width 349 height 159
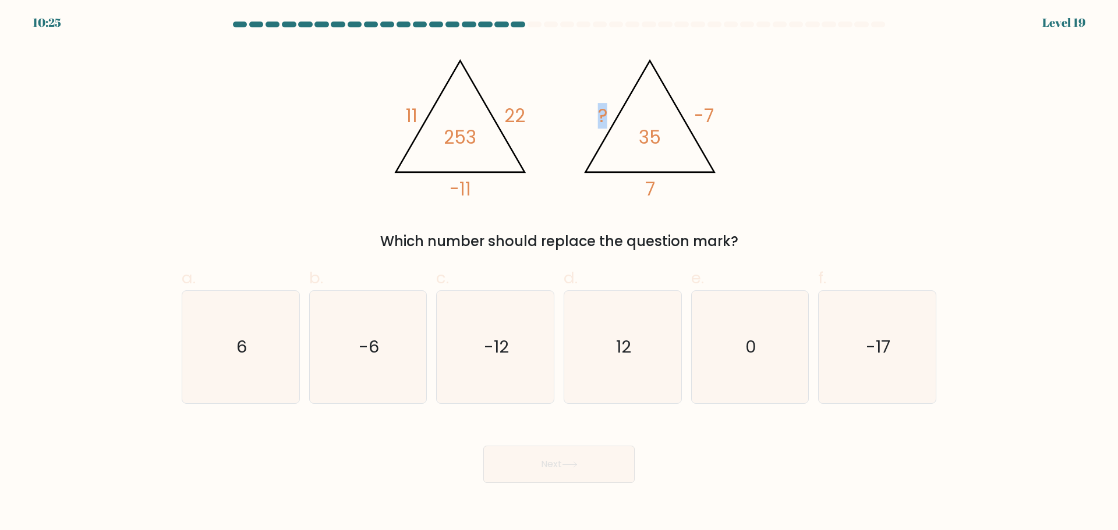
click at [604, 111] on tspan "?" at bounding box center [602, 116] width 9 height 26
drag, startPoint x: 636, startPoint y: 136, endPoint x: 668, endPoint y: 137, distance: 32.7
click at [668, 137] on icon "@import url('[URL][DOMAIN_NAME]); 11 22 -11 253 @import url('[URL][DOMAIN_NAME]…" at bounding box center [558, 123] width 349 height 159
click at [671, 137] on icon "@import url('[URL][DOMAIN_NAME]); 11 22 -11 253 @import url('[URL][DOMAIN_NAME]…" at bounding box center [558, 123] width 349 height 159
drag, startPoint x: 592, startPoint y: 114, endPoint x: 624, endPoint y: 115, distance: 31.5
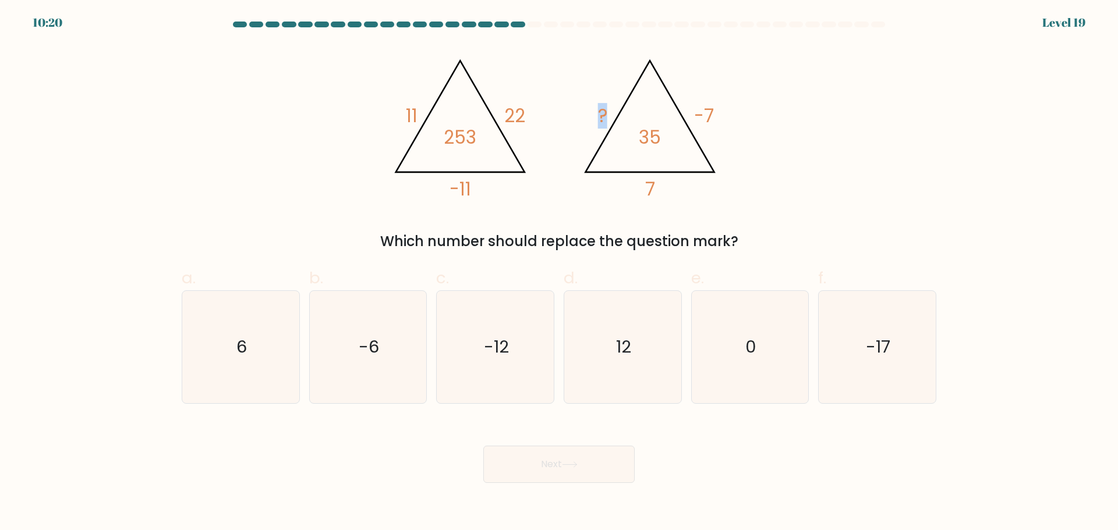
click at [619, 114] on icon "@import url('[URL][DOMAIN_NAME]); 11 22 -11 253 @import url('[URL][DOMAIN_NAME]…" at bounding box center [558, 123] width 349 height 159
click at [841, 159] on div "@import url('[URL][DOMAIN_NAME]); 11 22 -11 253 @import url('[URL][DOMAIN_NAME]…" at bounding box center [559, 148] width 769 height 208
drag, startPoint x: 331, startPoint y: 345, endPoint x: 460, endPoint y: 433, distance: 156.0
click at [331, 345] on icon "-6" at bounding box center [367, 347] width 112 height 112
click at [559, 273] on input "b. -6" at bounding box center [559, 269] width 1 height 8
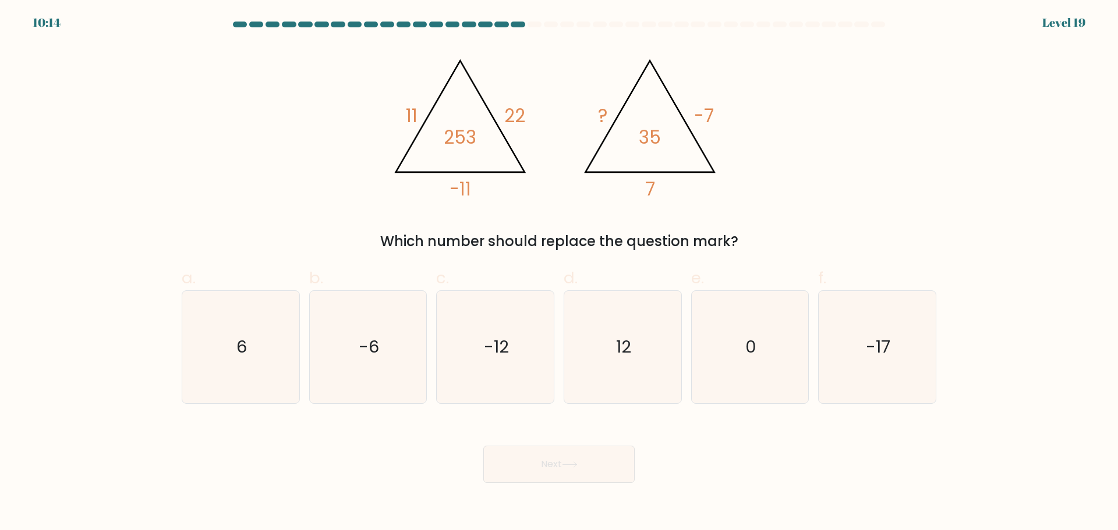
radio input "true"
click at [550, 486] on body "10:14 Level 19" at bounding box center [559, 265] width 1118 height 530
click at [551, 469] on button "Next" at bounding box center [558, 464] width 151 height 37
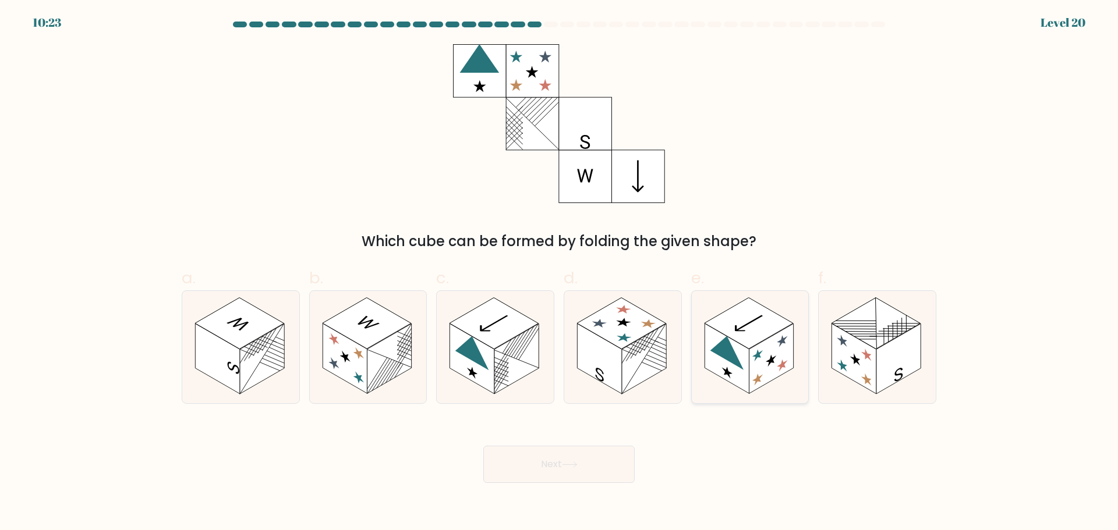
click at [760, 388] on rect at bounding box center [771, 359] width 44 height 70
click at [559, 273] on input "e." at bounding box center [559, 269] width 1 height 8
radio input "true"
click at [573, 462] on icon at bounding box center [570, 465] width 16 height 6
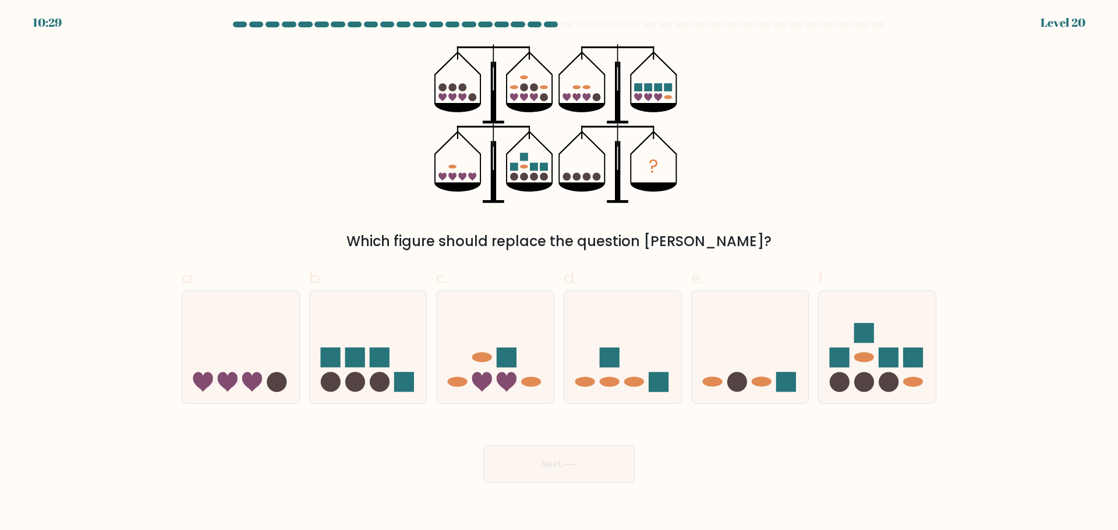
drag, startPoint x: 565, startPoint y: 174, endPoint x: 624, endPoint y: 175, distance: 58.8
click at [624, 175] on icon "?" at bounding box center [558, 123] width 249 height 159
click at [484, 382] on icon at bounding box center [482, 383] width 20 height 20
click at [559, 273] on input "c." at bounding box center [559, 269] width 1 height 8
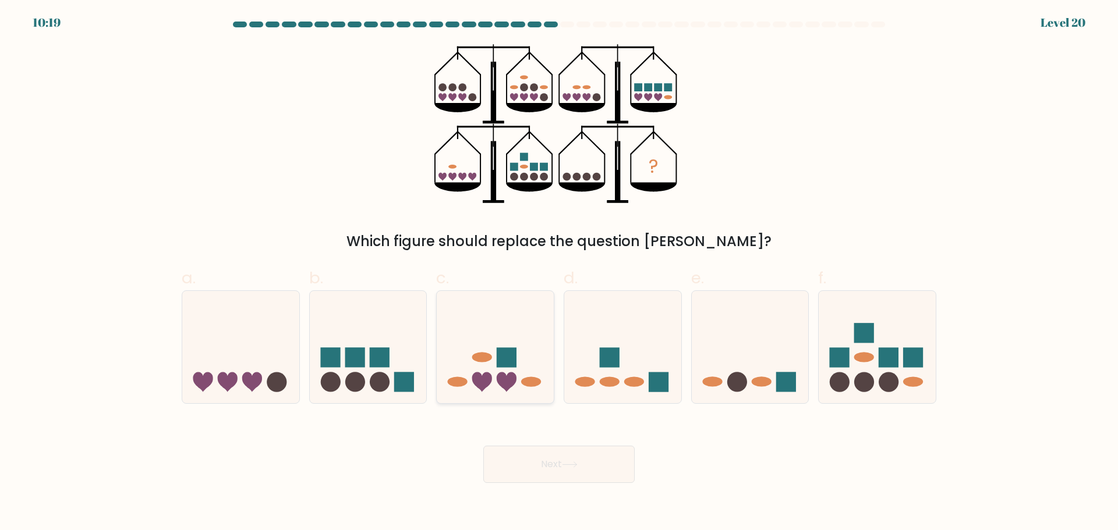
radio input "true"
click at [597, 469] on button "Next" at bounding box center [558, 464] width 151 height 37
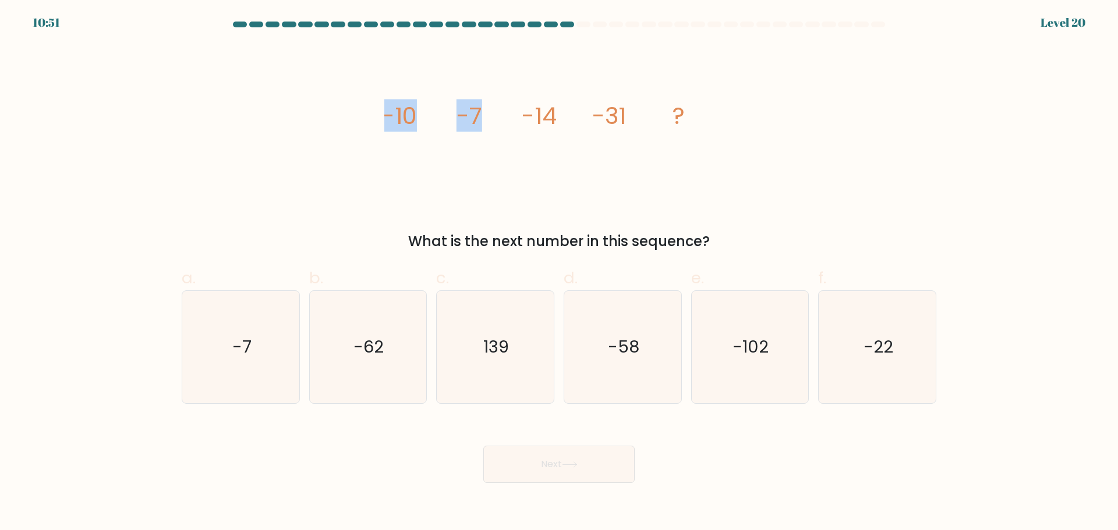
drag, startPoint x: 375, startPoint y: 125, endPoint x: 507, endPoint y: 122, distance: 132.2
click at [507, 122] on div "image/svg+xml -10 -7 -14 -31 ? What is the next number in this sequence?" at bounding box center [559, 148] width 769 height 208
click at [508, 122] on icon "image/svg+xml -10 -7 -14 -31 ?" at bounding box center [558, 123] width 349 height 159
drag, startPoint x: 393, startPoint y: 113, endPoint x: 509, endPoint y: 113, distance: 116.4
click at [509, 113] on div "image/svg+xml -10 -7 -14 -31 ? What is the next number in this sequence?" at bounding box center [559, 148] width 769 height 208
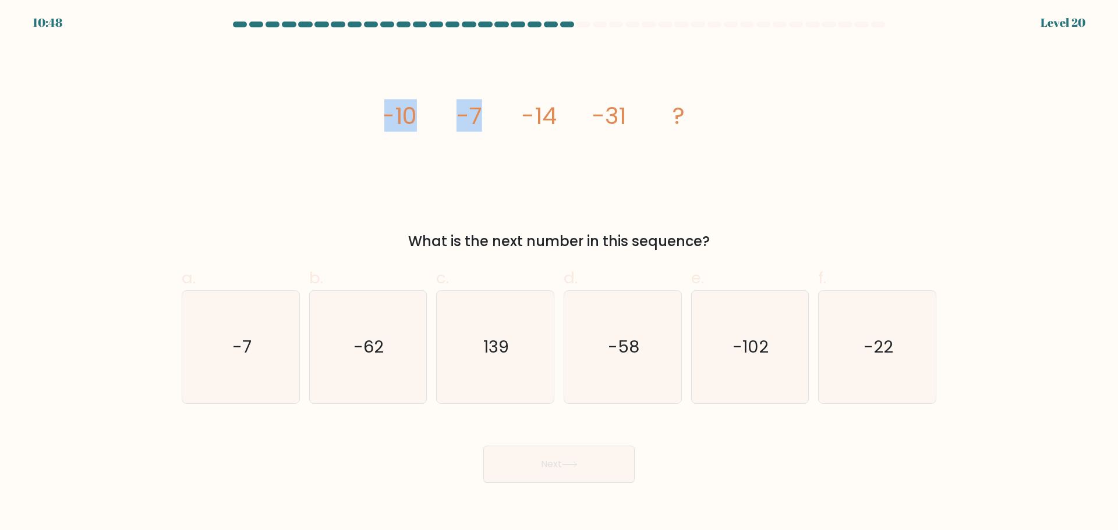
click at [495, 111] on icon "image/svg+xml -10 -7 -14 -31 ?" at bounding box center [558, 123] width 349 height 159
drag, startPoint x: 455, startPoint y: 114, endPoint x: 484, endPoint y: 112, distance: 29.2
click at [484, 112] on icon "image/svg+xml -10 -7 -14 -31 ?" at bounding box center [558, 123] width 349 height 159
click at [486, 112] on icon "image/svg+xml -10 -7 -14 -31 ?" at bounding box center [558, 123] width 349 height 159
drag, startPoint x: 384, startPoint y: 115, endPoint x: 474, endPoint y: 118, distance: 89.7
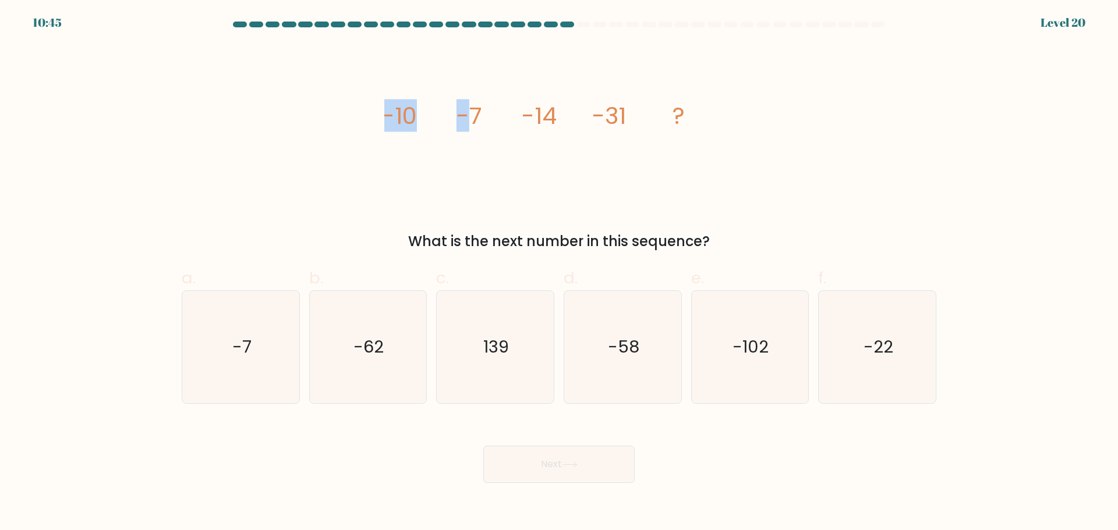
click at [474, 118] on g "-10 -7 -14 -31 ?" at bounding box center [533, 116] width 303 height 33
click at [474, 118] on tspan "-7" at bounding box center [469, 116] width 26 height 33
drag, startPoint x: 463, startPoint y: 118, endPoint x: 498, endPoint y: 116, distance: 34.4
click at [497, 116] on icon "image/svg+xml -10 -7 -14 -31 ?" at bounding box center [558, 123] width 349 height 159
drag, startPoint x: 515, startPoint y: 115, endPoint x: 553, endPoint y: 115, distance: 37.8
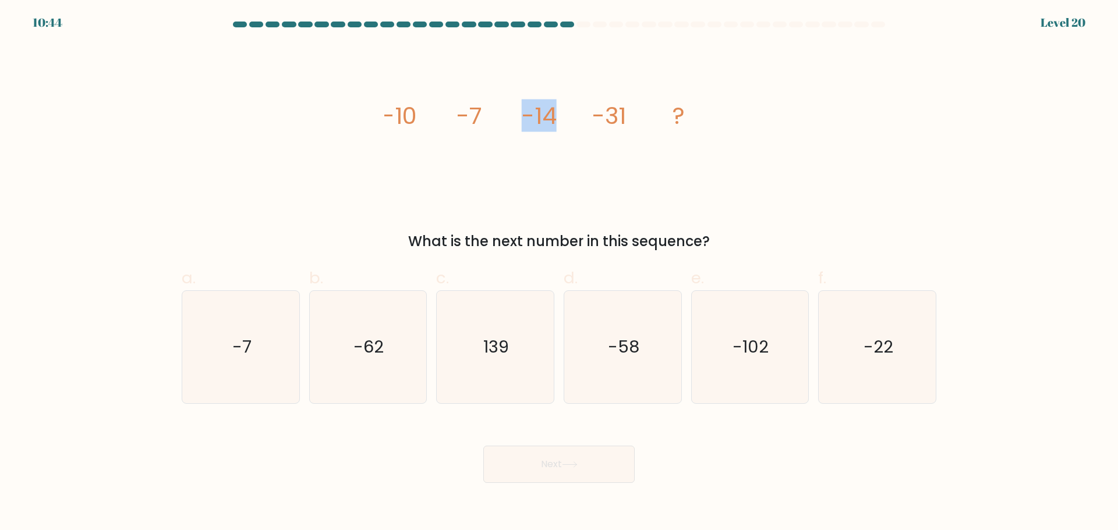
click at [553, 115] on icon "image/svg+xml -10 -7 -14 -31 ?" at bounding box center [558, 123] width 349 height 159
click at [555, 115] on tspan "-14" at bounding box center [539, 116] width 35 height 33
drag, startPoint x: 381, startPoint y: 107, endPoint x: 435, endPoint y: 108, distance: 54.1
click at [435, 108] on div "image/svg+xml -10 -7 -14 -31 ? What is the next number in this sequence?" at bounding box center [559, 148] width 769 height 208
drag, startPoint x: 521, startPoint y: 108, endPoint x: 580, endPoint y: 112, distance: 59.0
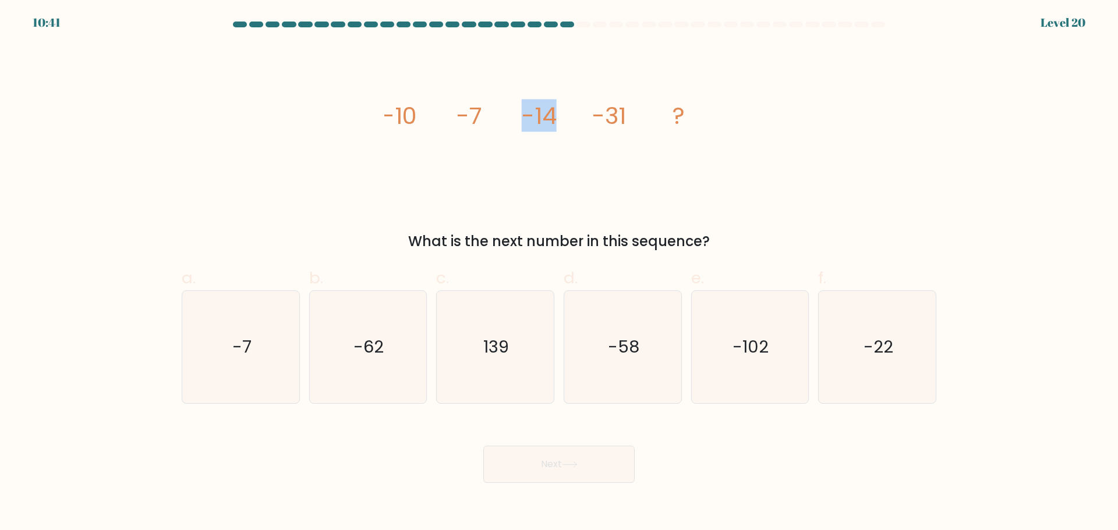
click at [580, 112] on icon "image/svg+xml -10 -7 -14 -31 ?" at bounding box center [558, 123] width 349 height 159
drag, startPoint x: 381, startPoint y: 112, endPoint x: 423, endPoint y: 112, distance: 41.9
click at [423, 112] on div "image/svg+xml -10 -7 -14 -31 ? What is the next number in this sequence?" at bounding box center [559, 148] width 769 height 208
drag, startPoint x: 517, startPoint y: 115, endPoint x: 551, endPoint y: 114, distance: 34.4
click at [551, 114] on icon "image/svg+xml -10 -7 -14 -31 ?" at bounding box center [558, 123] width 349 height 159
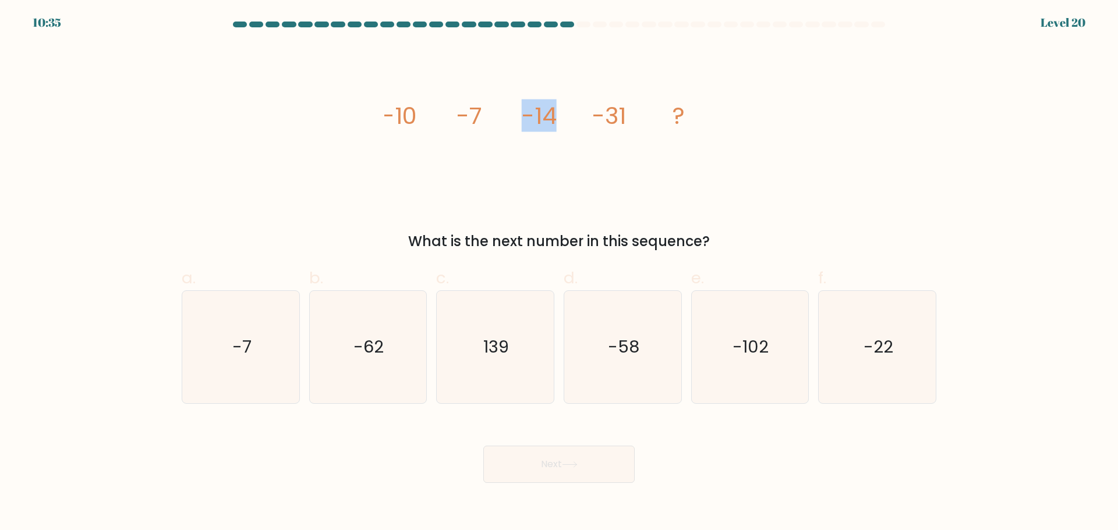
click at [551, 114] on tspan "-14" at bounding box center [539, 116] width 35 height 33
drag, startPoint x: 378, startPoint y: 112, endPoint x: 440, endPoint y: 112, distance: 61.7
click at [440, 112] on div "image/svg+xml -10 -7 -14 -31 ? What is the next number in this sequence?" at bounding box center [559, 148] width 769 height 208
click at [488, 119] on icon "image/svg+xml -10 -7 -14 -31 ?" at bounding box center [558, 123] width 349 height 159
drag, startPoint x: 392, startPoint y: 124, endPoint x: 427, endPoint y: 124, distance: 34.3
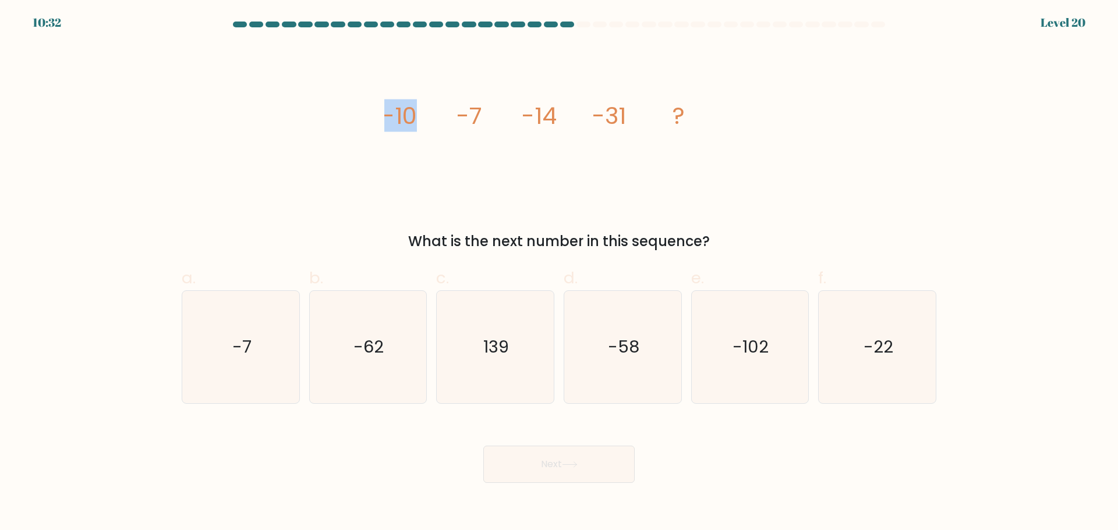
click at [422, 124] on div "image/svg+xml -10 -7 -14 -31 ? What is the next number in this sequence?" at bounding box center [559, 148] width 769 height 208
click at [427, 124] on icon "image/svg+xml -10 -7 -14 -31 ?" at bounding box center [558, 123] width 349 height 159
drag, startPoint x: 453, startPoint y: 115, endPoint x: 504, endPoint y: 115, distance: 51.2
click at [504, 115] on icon "image/svg+xml -10 -7 -14 -31 ?" at bounding box center [558, 123] width 349 height 159
click at [549, 111] on tspan "-14" at bounding box center [539, 116] width 35 height 33
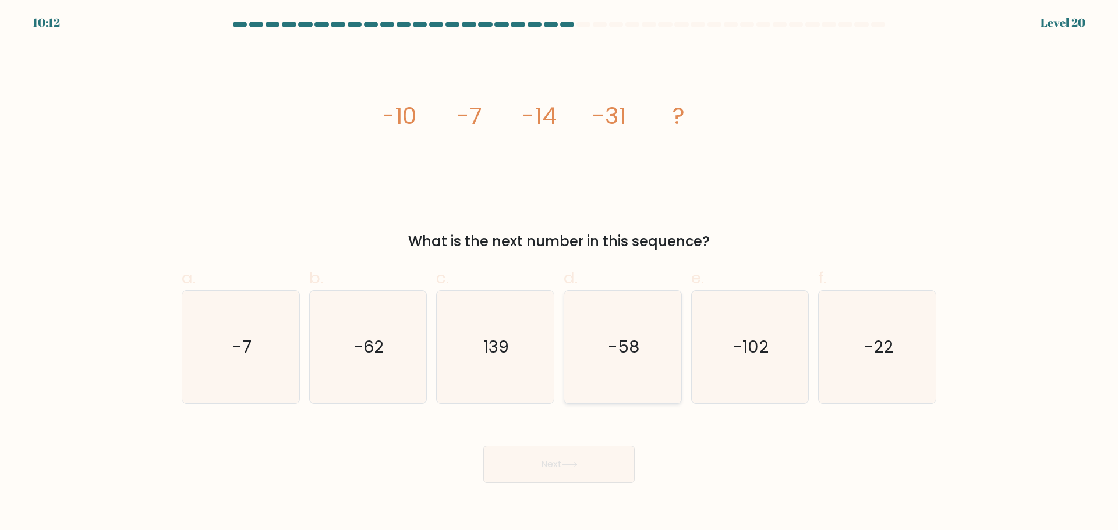
click at [569, 327] on icon "-58" at bounding box center [622, 347] width 112 height 112
click at [559, 273] on input "d. -58" at bounding box center [559, 269] width 1 height 8
radio input "true"
click at [578, 462] on icon at bounding box center [570, 465] width 16 height 6
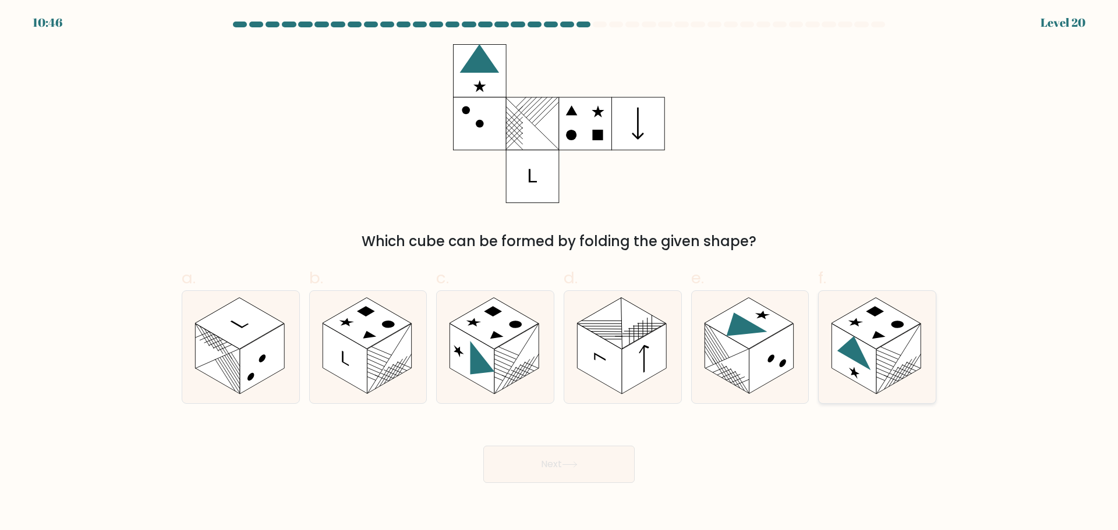
click at [911, 380] on icon at bounding box center [877, 347] width 117 height 112
click at [559, 273] on input "f." at bounding box center [559, 269] width 1 height 8
radio input "true"
click at [579, 470] on button "Next" at bounding box center [558, 464] width 151 height 37
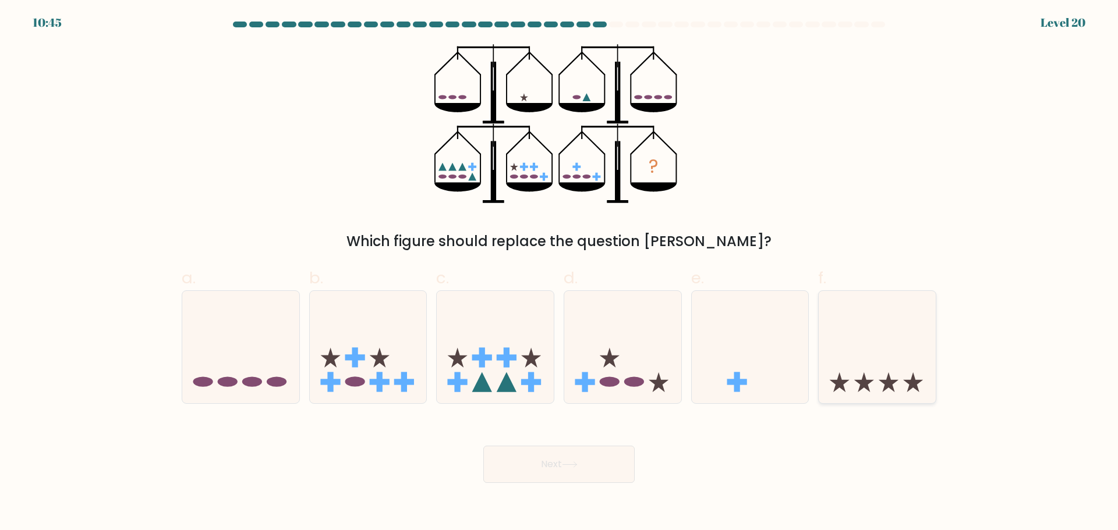
click at [900, 376] on icon at bounding box center [877, 347] width 117 height 97
click at [559, 273] on input "f." at bounding box center [559, 269] width 1 height 8
radio input "true"
click at [554, 476] on button "Next" at bounding box center [558, 464] width 151 height 37
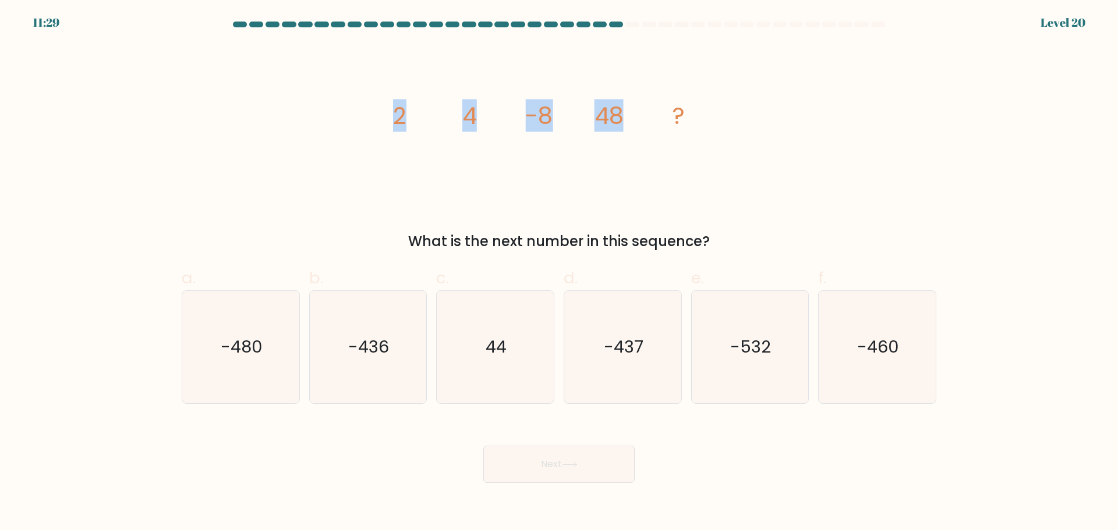
drag, startPoint x: 374, startPoint y: 108, endPoint x: 651, endPoint y: 116, distance: 277.8
click at [628, 116] on div "image/svg+xml 2 4 -8 48 ? What is the next number in this sequence?" at bounding box center [559, 148] width 769 height 208
click at [651, 116] on icon "image/svg+xml 2 4 -8 48 ?" at bounding box center [558, 123] width 349 height 159
drag, startPoint x: 374, startPoint y: 114, endPoint x: 478, endPoint y: 116, distance: 104.2
click at [476, 116] on div "image/svg+xml 2 4 -8 48 ? What is the next number in this sequence?" at bounding box center [559, 148] width 769 height 208
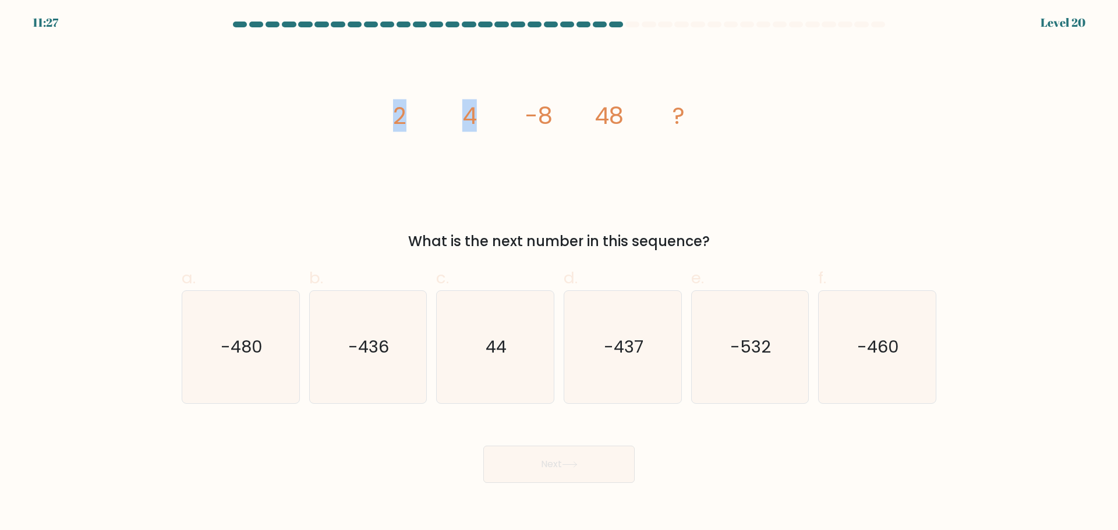
click at [478, 116] on icon "image/svg+xml 2 4 -8 48 ?" at bounding box center [558, 123] width 349 height 159
drag, startPoint x: 401, startPoint y: 118, endPoint x: 435, endPoint y: 122, distance: 33.9
click at [435, 122] on icon "image/svg+xml 2 4 -8 48 ?" at bounding box center [558, 123] width 349 height 159
drag, startPoint x: 520, startPoint y: 111, endPoint x: 615, endPoint y: 116, distance: 95.6
click at [587, 126] on icon "image/svg+xml 2 4 -8 48 ?" at bounding box center [558, 123] width 349 height 159
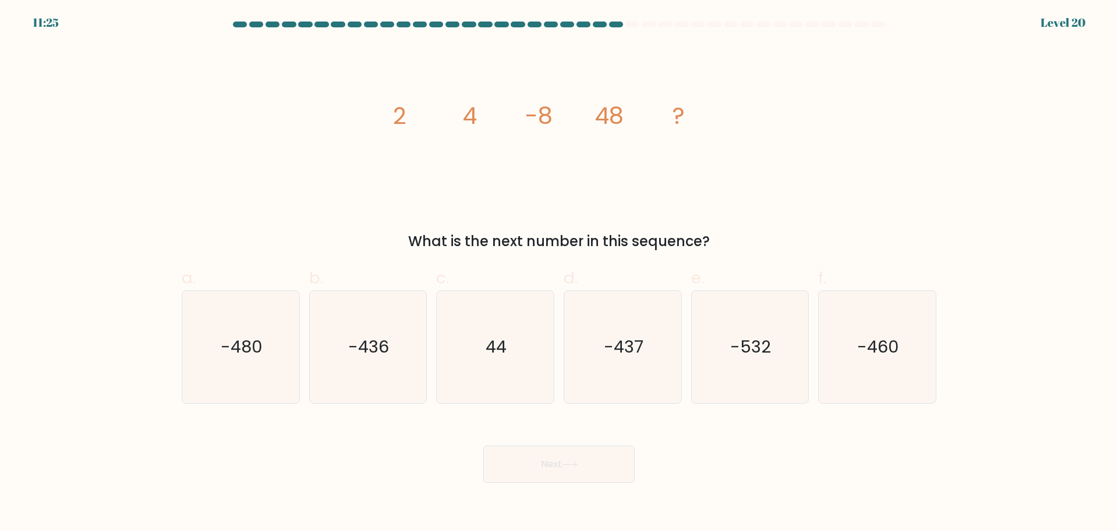
click at [617, 115] on tspan "48" at bounding box center [608, 116] width 29 height 33
click at [207, 353] on icon "-480" at bounding box center [241, 347] width 112 height 112
click at [559, 273] on input "a. -480" at bounding box center [559, 269] width 1 height 8
radio input "true"
click at [548, 468] on button "Next" at bounding box center [558, 464] width 151 height 37
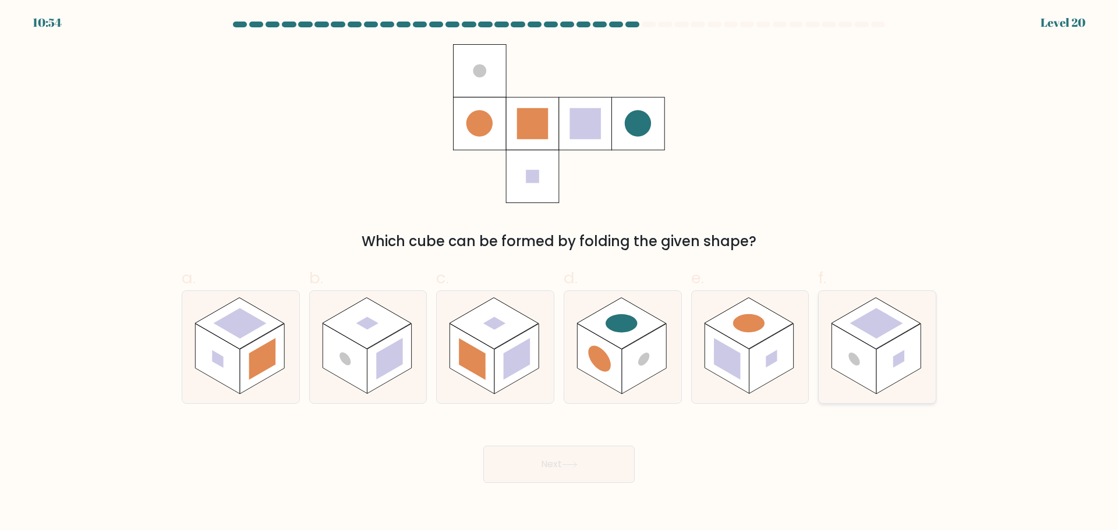
click at [890, 381] on rect at bounding box center [898, 359] width 44 height 70
click at [559, 273] on input "f." at bounding box center [559, 269] width 1 height 8
radio input "true"
click at [618, 362] on rect at bounding box center [599, 359] width 44 height 70
click at [559, 273] on input "d." at bounding box center [559, 269] width 1 height 8
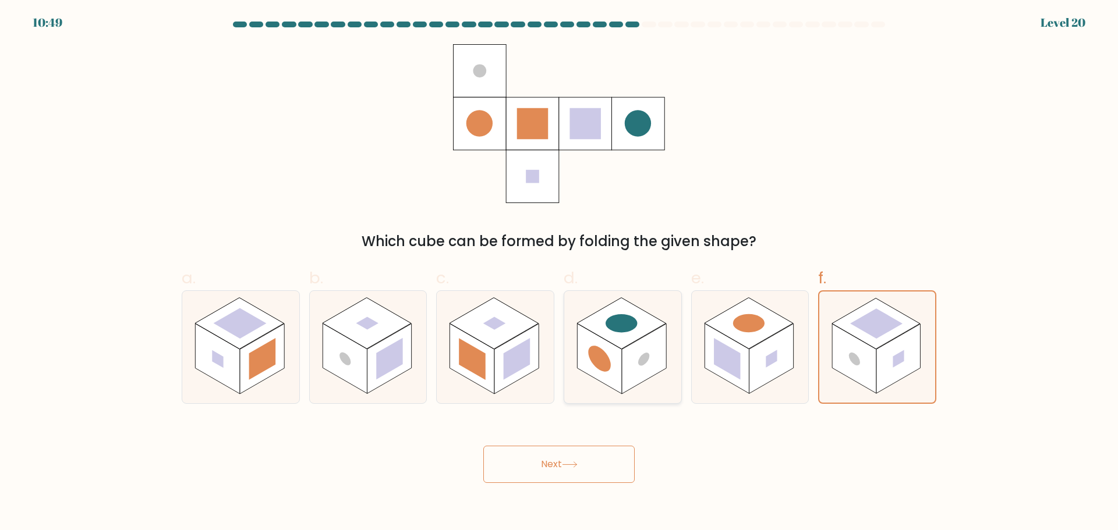
radio input "true"
click at [562, 459] on button "Next" at bounding box center [558, 464] width 151 height 37
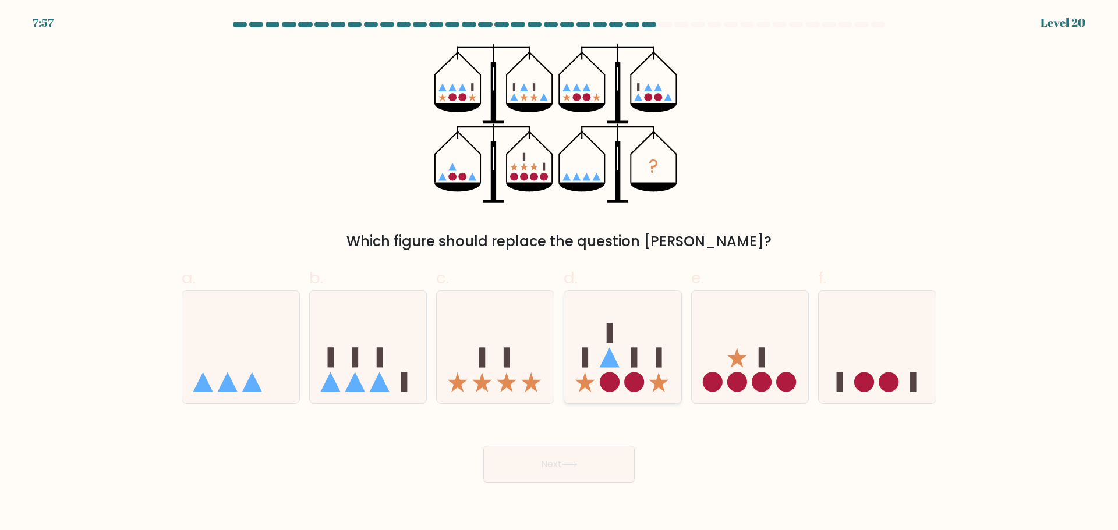
click at [638, 353] on icon at bounding box center [622, 347] width 117 height 97
click at [559, 273] on input "d." at bounding box center [559, 269] width 1 height 8
radio input "true"
click at [781, 208] on div "? Which figure should replace the question mark?" at bounding box center [559, 148] width 769 height 208
click at [652, 358] on icon at bounding box center [623, 347] width 116 height 96
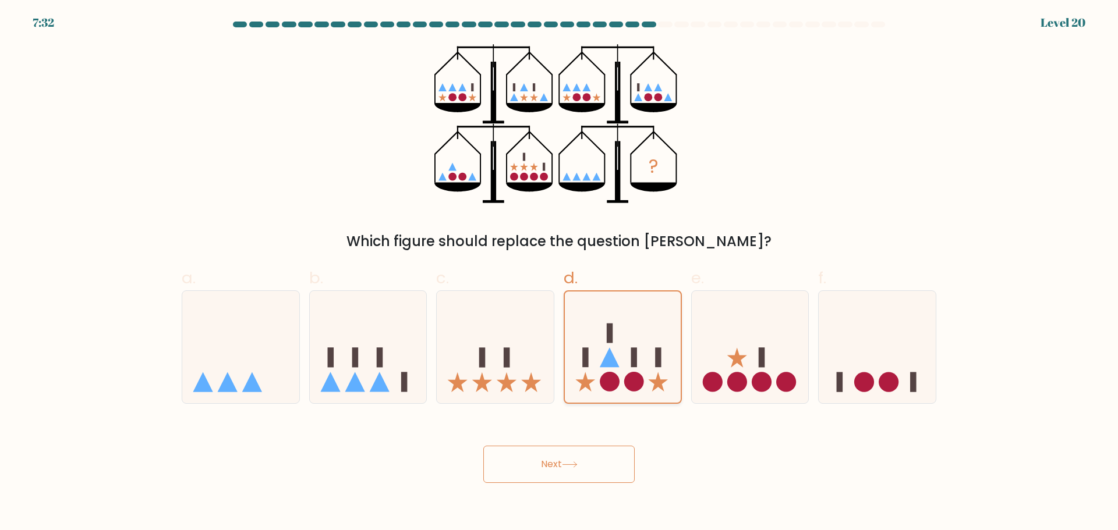
click at [559, 273] on input "d." at bounding box center [559, 269] width 1 height 8
click at [527, 379] on icon at bounding box center [495, 347] width 117 height 97
click at [559, 273] on input "c." at bounding box center [559, 269] width 1 height 8
radio input "true"
click at [389, 358] on icon at bounding box center [368, 347] width 117 height 97
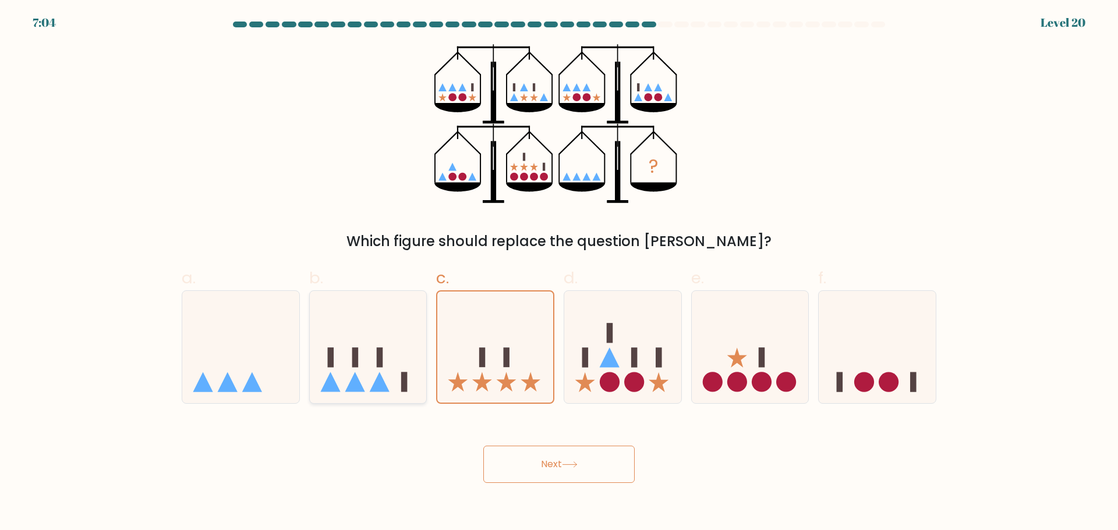
click at [559, 273] on input "b." at bounding box center [559, 269] width 1 height 8
radio input "true"
click at [523, 384] on icon at bounding box center [495, 347] width 117 height 97
click at [559, 273] on input "c." at bounding box center [559, 269] width 1 height 8
radio input "true"
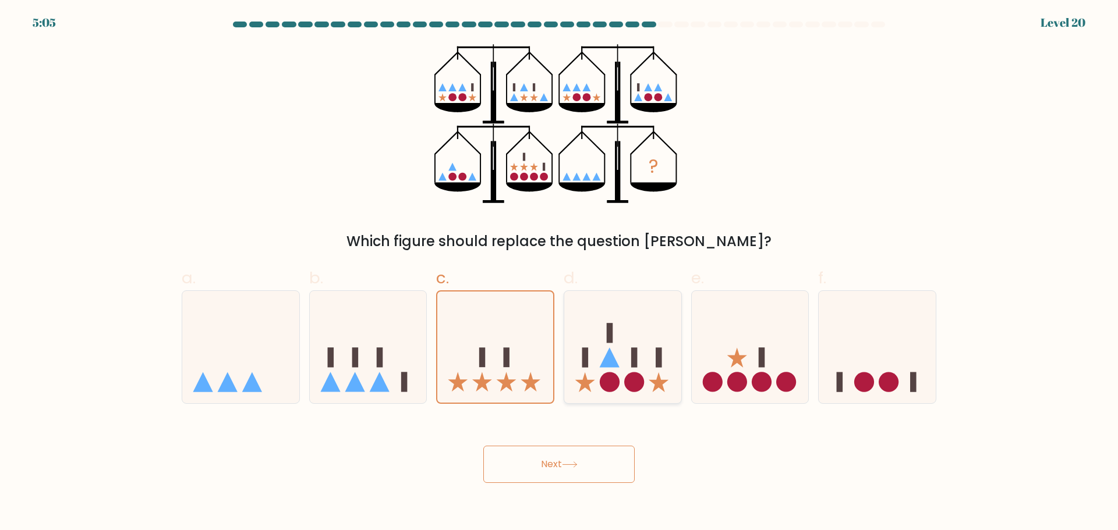
click at [637, 327] on icon at bounding box center [622, 347] width 117 height 97
click at [559, 273] on input "d." at bounding box center [559, 269] width 1 height 8
radio input "true"
click at [799, 381] on icon at bounding box center [750, 347] width 117 height 97
click at [559, 273] on input "e." at bounding box center [559, 269] width 1 height 8
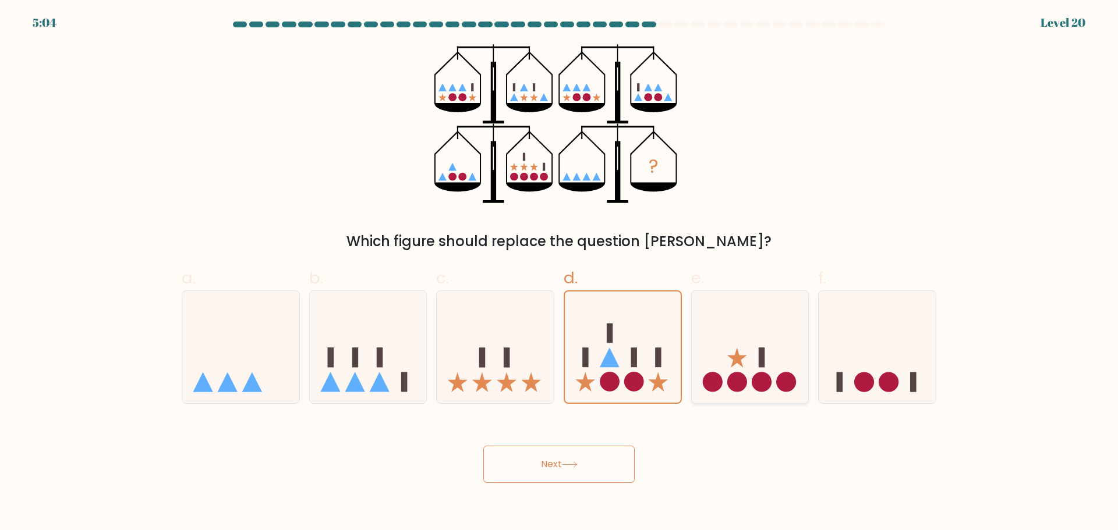
radio input "true"
click at [862, 358] on icon at bounding box center [877, 347] width 117 height 97
click at [559, 273] on input "f." at bounding box center [559, 269] width 1 height 8
radio input "true"
click at [630, 338] on icon at bounding box center [622, 347] width 117 height 97
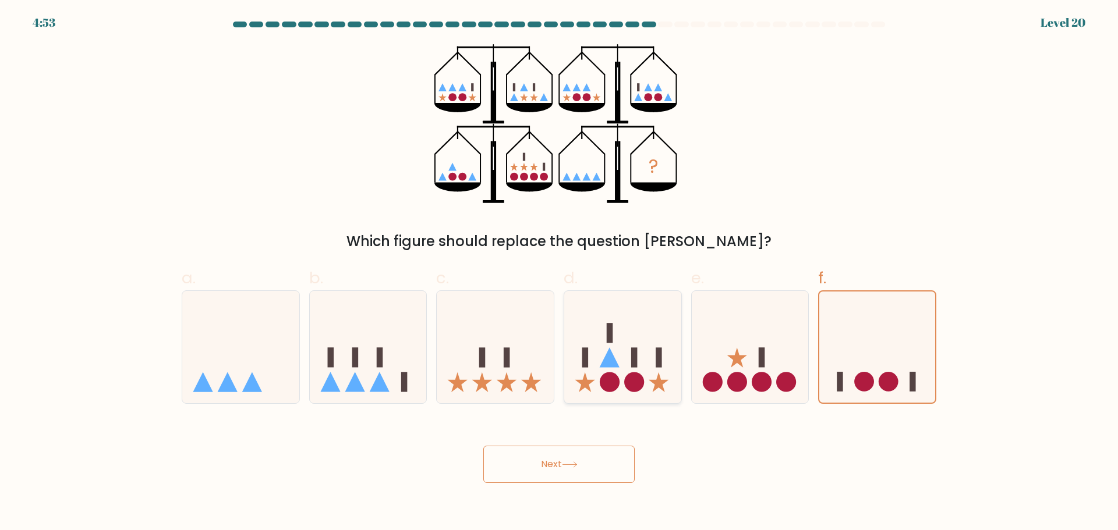
click at [559, 273] on input "d." at bounding box center [559, 269] width 1 height 8
radio input "true"
click at [507, 349] on rect at bounding box center [507, 358] width 6 height 20
click at [559, 273] on input "c." at bounding box center [559, 269] width 1 height 8
radio input "true"
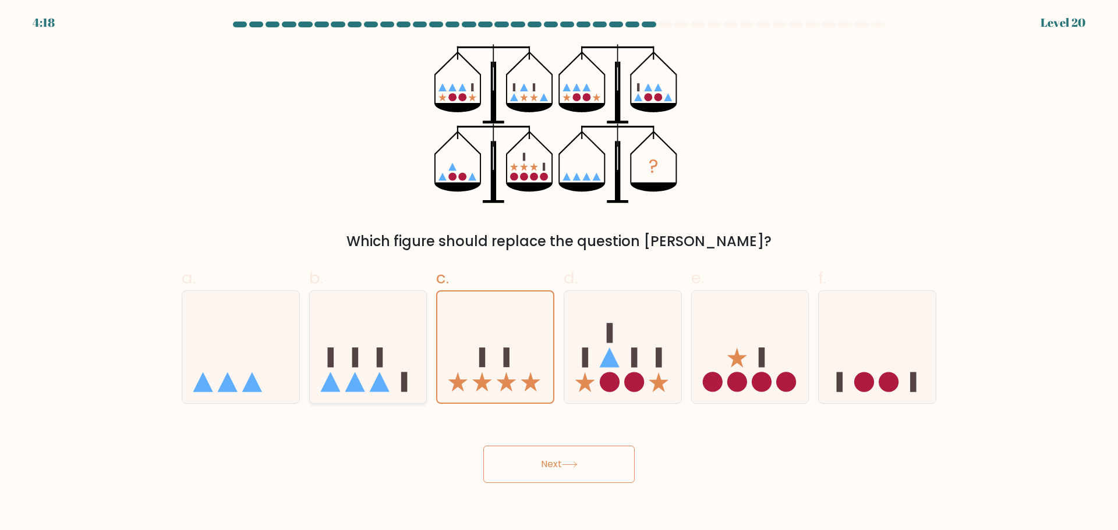
click at [404, 378] on rect at bounding box center [404, 383] width 6 height 20
click at [559, 273] on input "b." at bounding box center [559, 269] width 1 height 8
radio input "true"
click at [554, 463] on button "Next" at bounding box center [558, 464] width 151 height 37
